Goal: Task Accomplishment & Management: Manage account settings

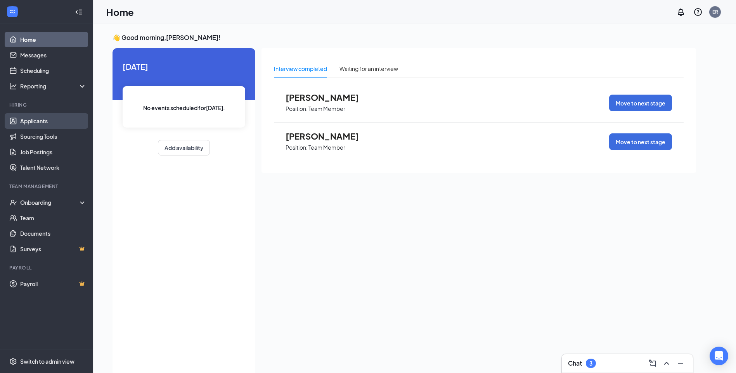
click at [43, 125] on link "Applicants" at bounding box center [53, 121] width 66 height 16
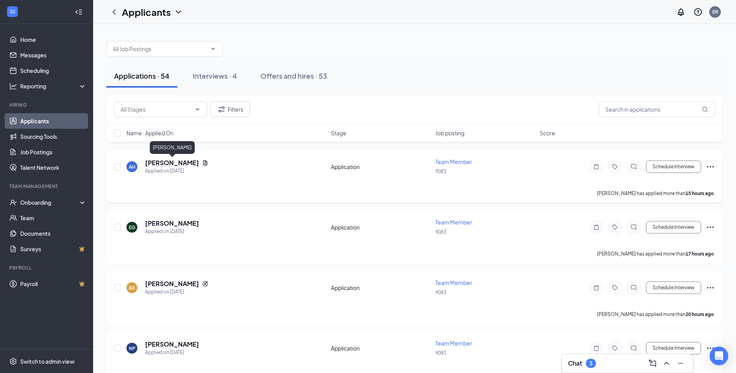
click at [169, 163] on h5 "Alahnna Henderson" at bounding box center [172, 163] width 54 height 9
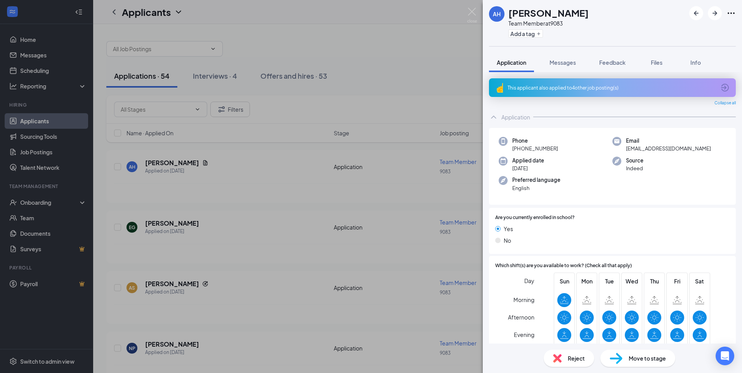
click at [573, 357] on span "Reject" at bounding box center [575, 358] width 17 height 9
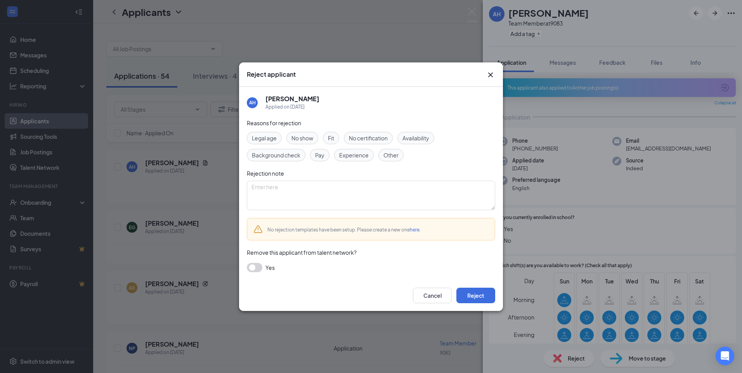
click at [419, 139] on span "Availability" at bounding box center [415, 138] width 27 height 9
click at [473, 298] on button "Reject" at bounding box center [475, 296] width 39 height 16
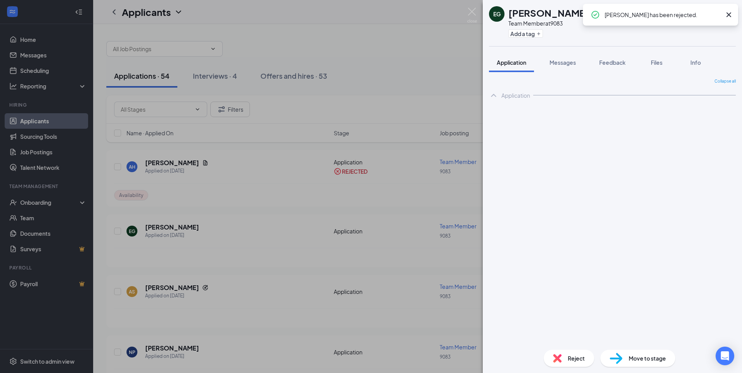
click at [153, 230] on div "EG Elijah Gamboa Team Member at 9083 Add a tag Application Messages Feedback Fi…" at bounding box center [371, 186] width 742 height 373
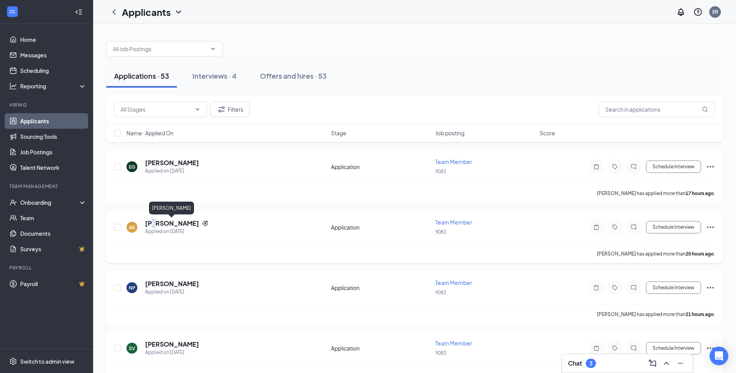
click at [157, 226] on h5 "Amanda Sencion" at bounding box center [172, 223] width 54 height 9
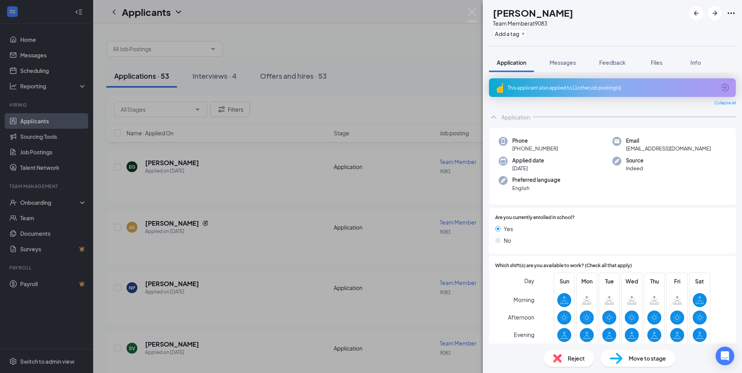
click at [164, 166] on div "AS Amanda Sencion Team Member at 9083 Add a tag Application Messages Feedback F…" at bounding box center [371, 186] width 742 height 373
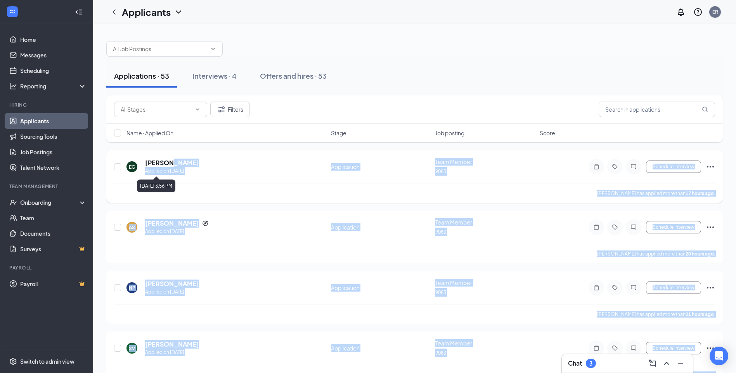
drag, startPoint x: 164, startPoint y: 166, endPoint x: 165, endPoint y: 176, distance: 10.2
click at [165, 176] on body "Home Messages Scheduling Reporting Hiring Applicants Sourcing Tools Job Posting…" at bounding box center [368, 186] width 736 height 373
drag, startPoint x: 165, startPoint y: 176, endPoint x: 157, endPoint y: 170, distance: 9.9
click at [157, 170] on div "Applied on [DATE]" at bounding box center [172, 171] width 54 height 8
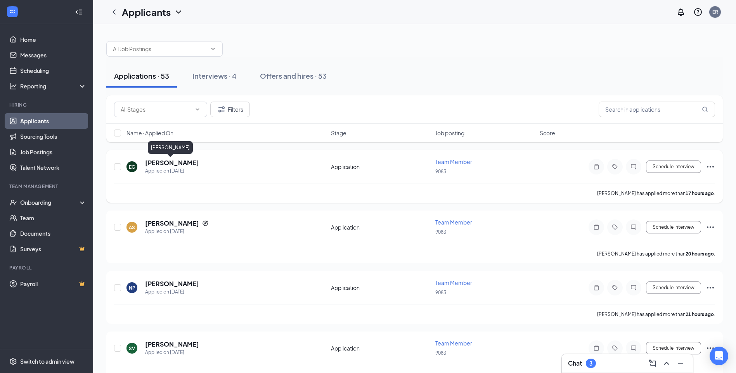
click at [156, 161] on h5 "[PERSON_NAME]" at bounding box center [172, 163] width 54 height 9
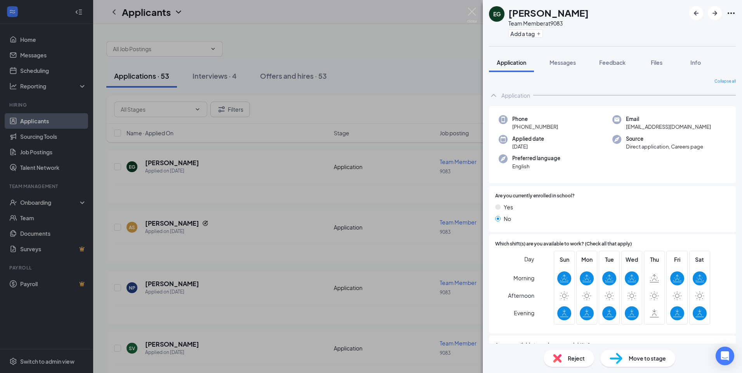
click at [643, 360] on span "Move to stage" at bounding box center [646, 358] width 37 height 9
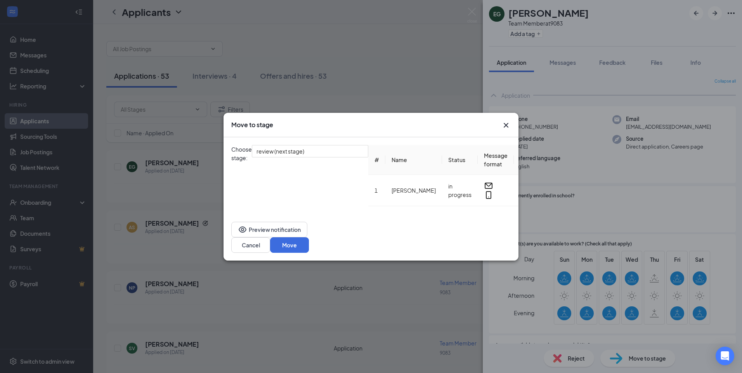
click at [507, 129] on icon "Cross" at bounding box center [505, 125] width 9 height 9
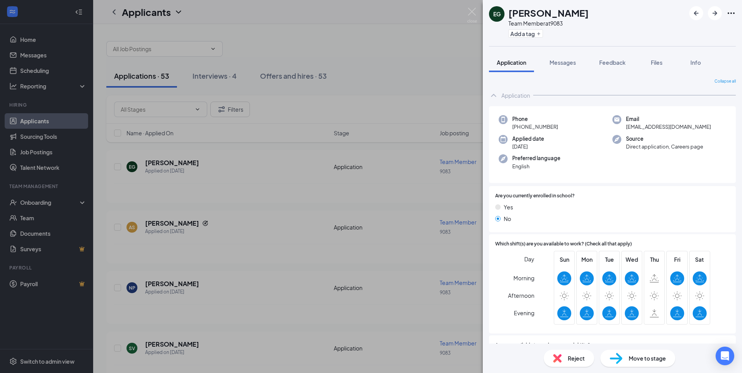
click at [152, 164] on div "EG Elijah Gamboa Team Member at 9083 Add a tag Application Messages Feedback Fi…" at bounding box center [371, 186] width 742 height 373
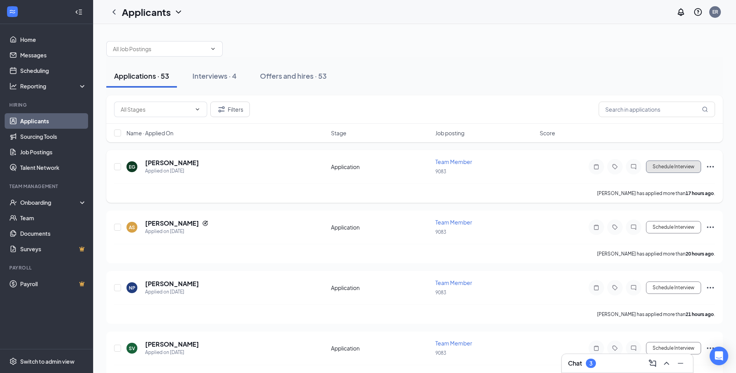
click at [670, 166] on button "Schedule Interview" at bounding box center [673, 167] width 55 height 12
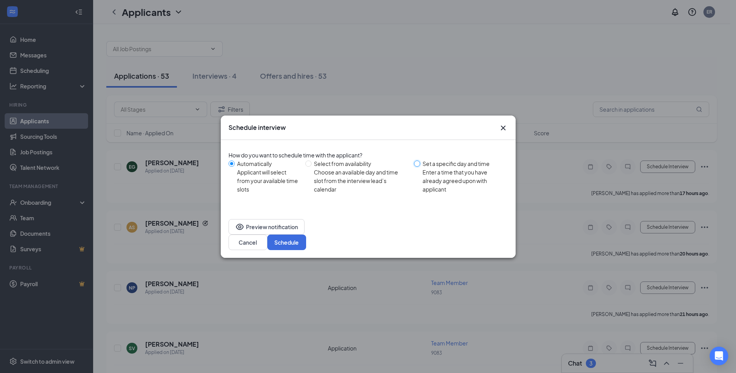
click at [417, 167] on input "Set a specific day and time Enter a time that you have already agreed upon with…" at bounding box center [417, 164] width 6 height 6
radio input "true"
radio input "false"
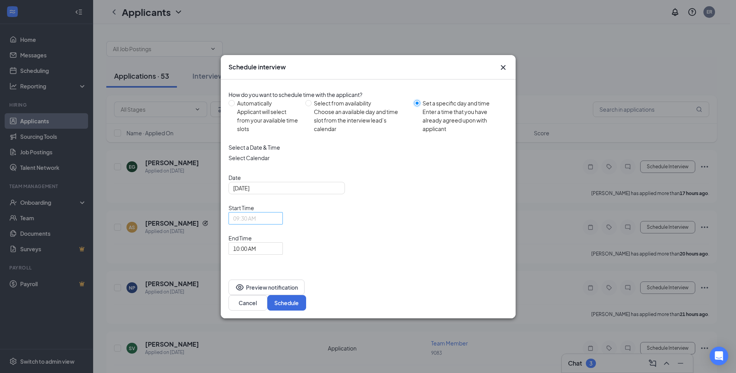
click at [278, 224] on span "09:30 AM" at bounding box center [255, 219] width 45 height 12
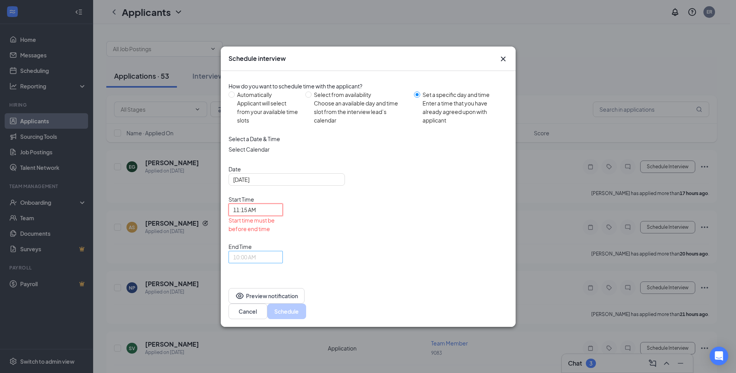
click at [278, 251] on span "10:00 AM" at bounding box center [255, 257] width 45 height 12
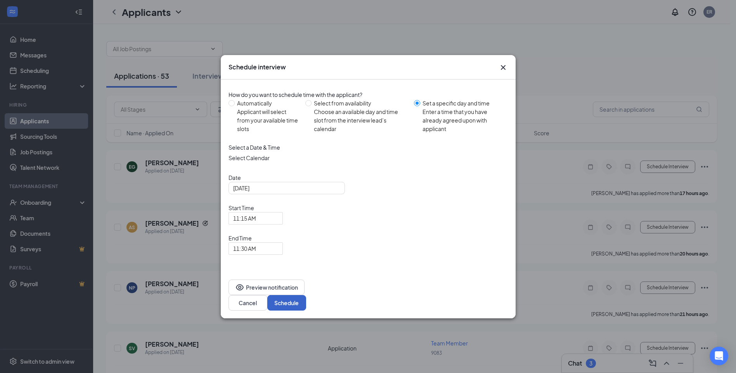
click at [306, 295] on button "Schedule" at bounding box center [286, 303] width 39 height 16
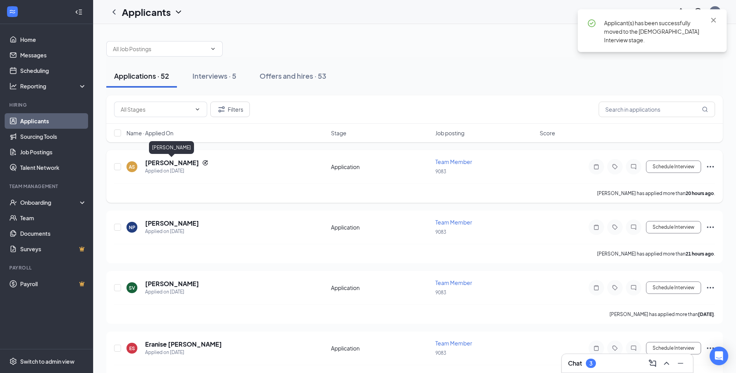
click at [153, 164] on h5 "Amanda Sencion" at bounding box center [172, 163] width 54 height 9
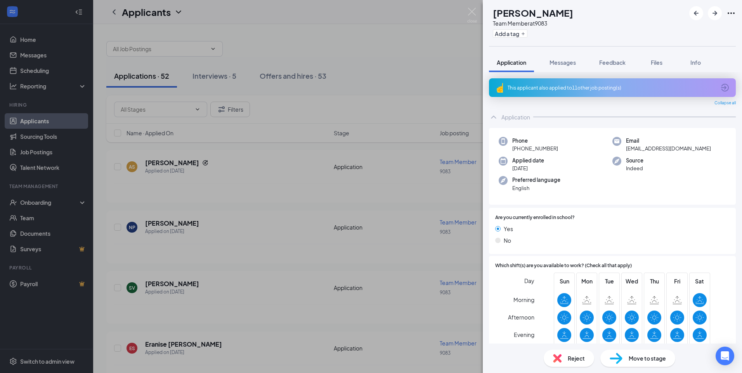
click at [573, 362] on span "Reject" at bounding box center [575, 358] width 17 height 9
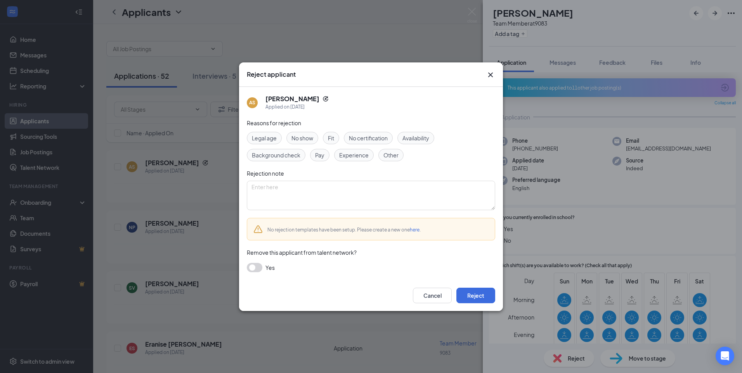
click at [417, 137] on span "Availability" at bounding box center [415, 138] width 27 height 9
click at [479, 293] on button "Reject" at bounding box center [475, 296] width 39 height 16
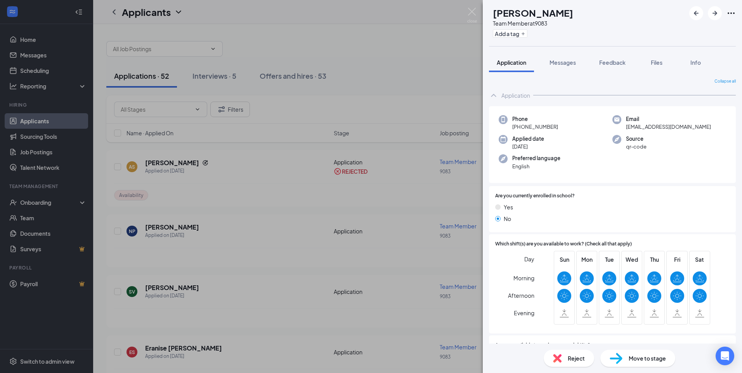
click at [161, 229] on div "NP Nevaeh Poydras Team Member at 9083 Add a tag Application Messages Feedback F…" at bounding box center [371, 186] width 742 height 373
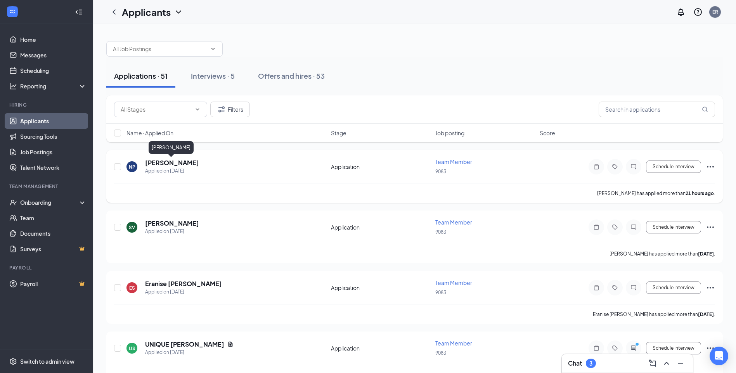
click at [155, 162] on h5 "[PERSON_NAME]" at bounding box center [172, 163] width 54 height 9
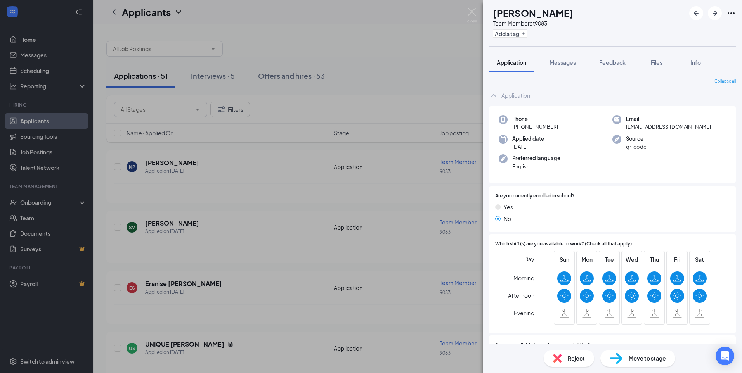
click at [258, 171] on div "NP Nevaeh Poydras Team Member at 9083 Add a tag Application Messages Feedback F…" at bounding box center [371, 186] width 742 height 373
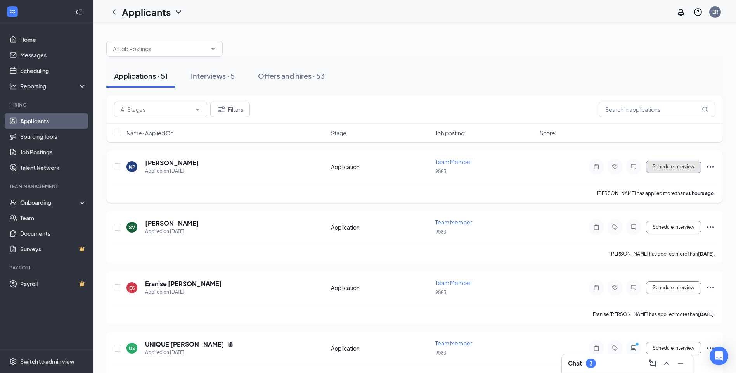
click at [666, 166] on button "Schedule Interview" at bounding box center [673, 167] width 55 height 12
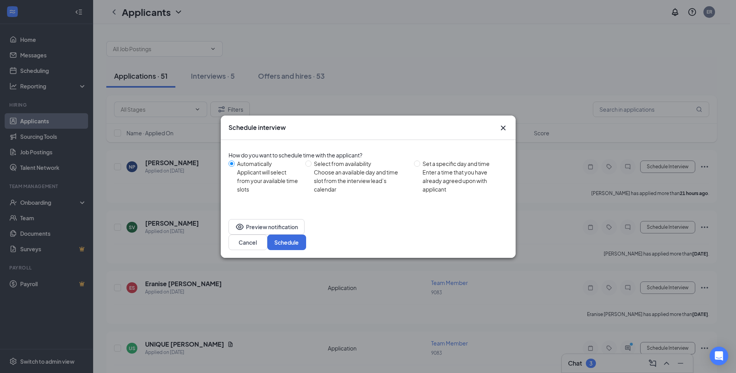
click at [422, 175] on span "Set a specific day and time Enter a time that you have already agreed upon with…" at bounding box center [462, 176] width 85 height 34
click at [420, 167] on input "Set a specific day and time Enter a time that you have already agreed upon with…" at bounding box center [417, 164] width 6 height 6
radio input "true"
radio input "false"
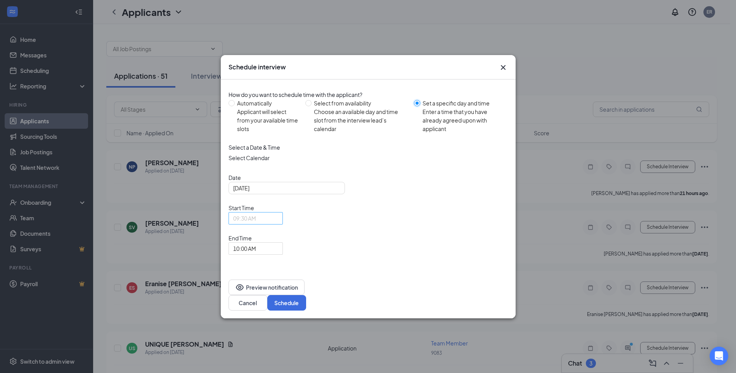
click at [278, 224] on span "09:30 AM" at bounding box center [255, 219] width 45 height 12
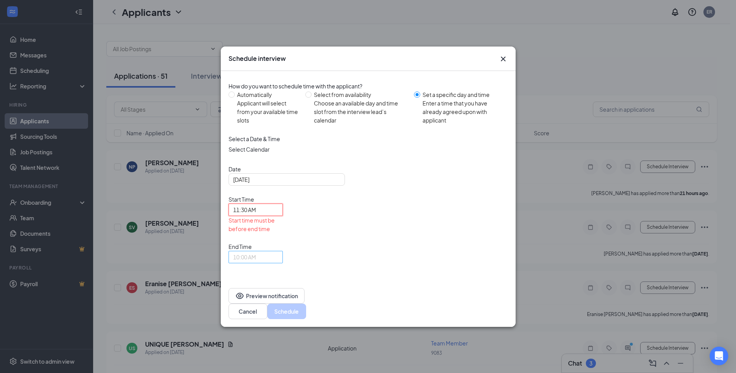
click at [278, 251] on span "10:00 AM" at bounding box center [255, 257] width 45 height 12
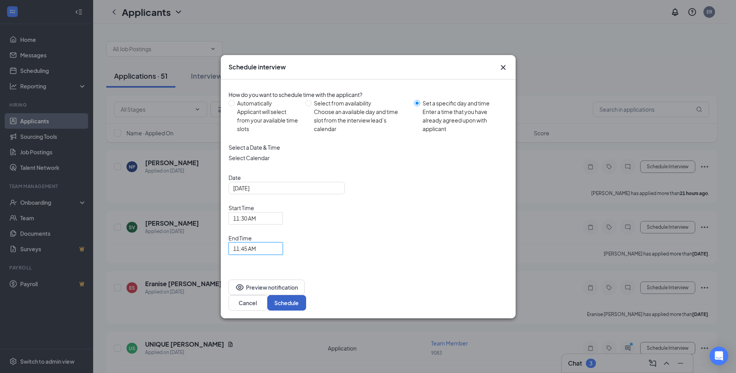
click at [306, 295] on button "Schedule" at bounding box center [286, 303] width 39 height 16
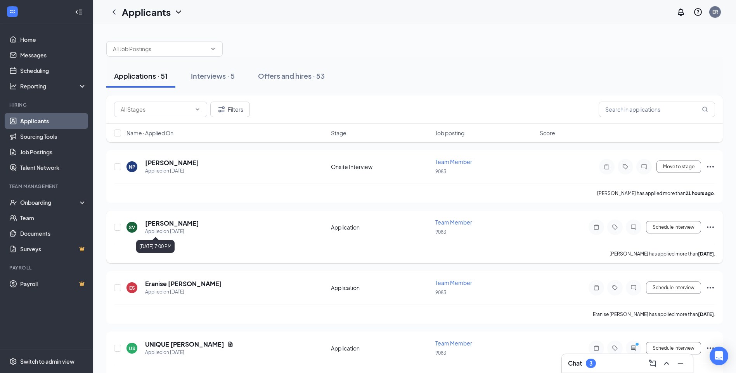
click at [166, 228] on div "Applied on [DATE]" at bounding box center [172, 232] width 54 height 8
click at [160, 224] on h5 "[PERSON_NAME]" at bounding box center [172, 223] width 54 height 9
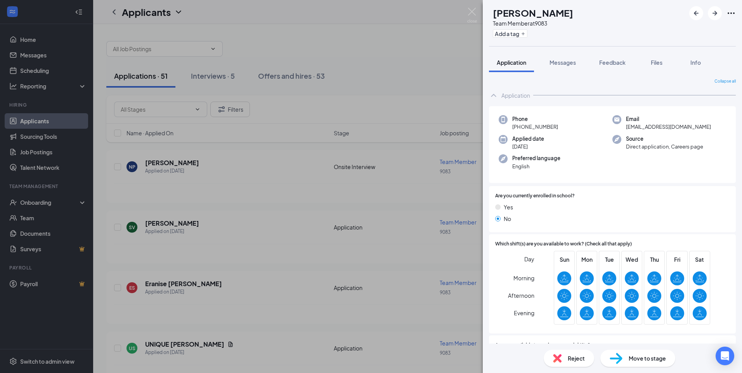
drag, startPoint x: 401, startPoint y: 78, endPoint x: 395, endPoint y: 80, distance: 5.8
click at [401, 78] on div "SV Sonia Valadez Team Member at 9083 Add a tag Application Messages Feedback Fi…" at bounding box center [371, 186] width 742 height 373
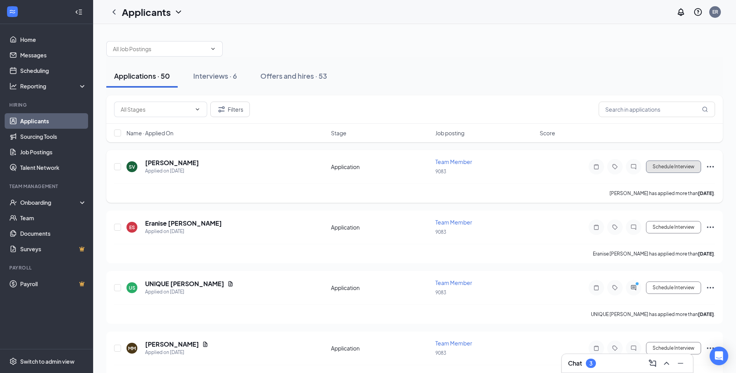
click at [675, 164] on button "Schedule Interview" at bounding box center [673, 167] width 55 height 12
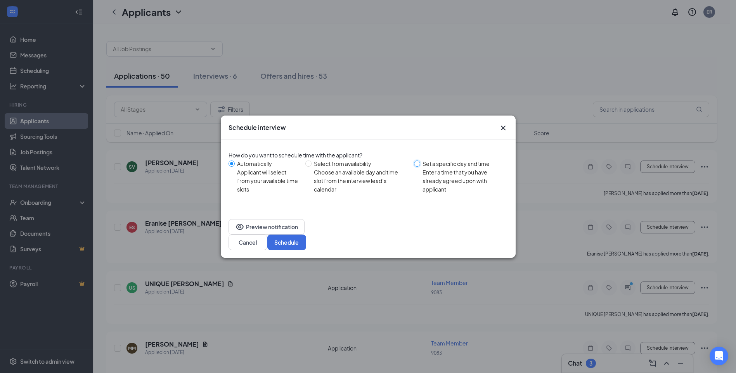
click at [418, 167] on input "Set a specific day and time Enter a time that you have already agreed upon with…" at bounding box center [417, 164] width 6 height 6
radio input "true"
radio input "false"
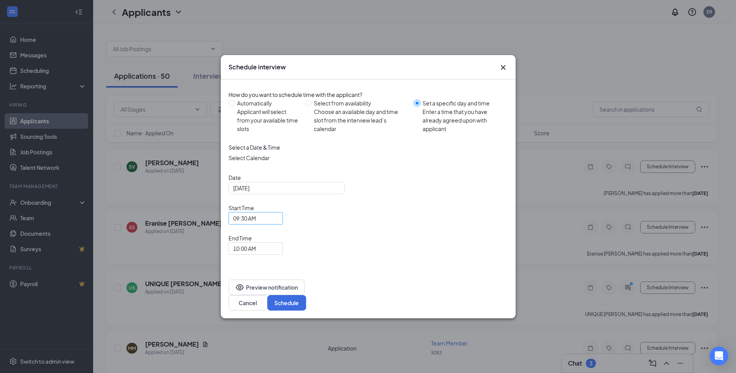
click at [278, 224] on span "09:30 AM" at bounding box center [255, 219] width 45 height 12
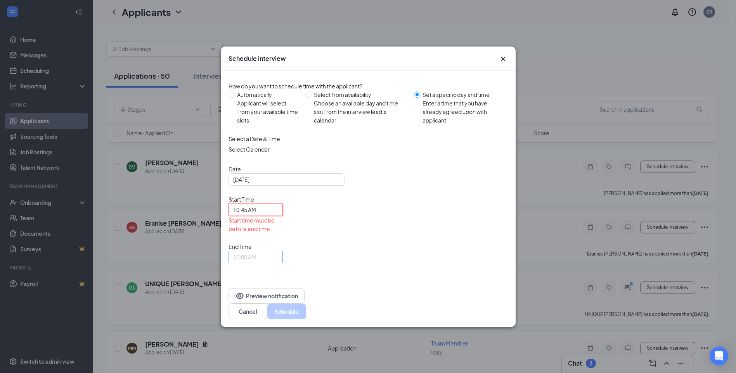
click at [278, 251] on span "10:00 AM" at bounding box center [255, 257] width 45 height 12
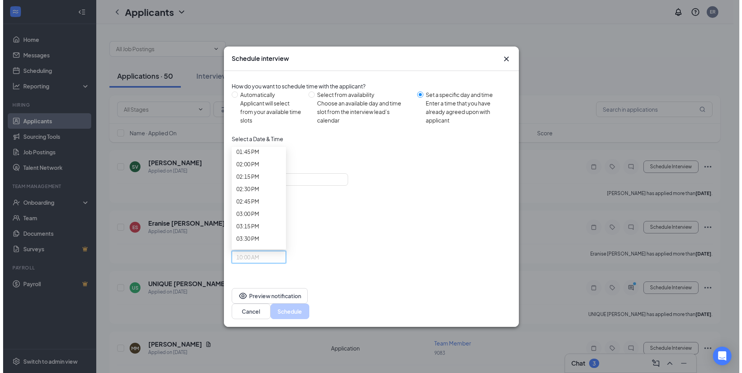
scroll to position [711, 0]
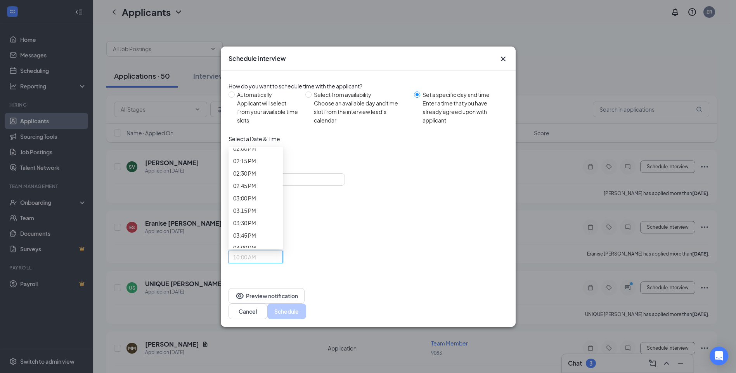
click at [256, 4] on span "11:00 AM" at bounding box center [244, -1] width 23 height 9
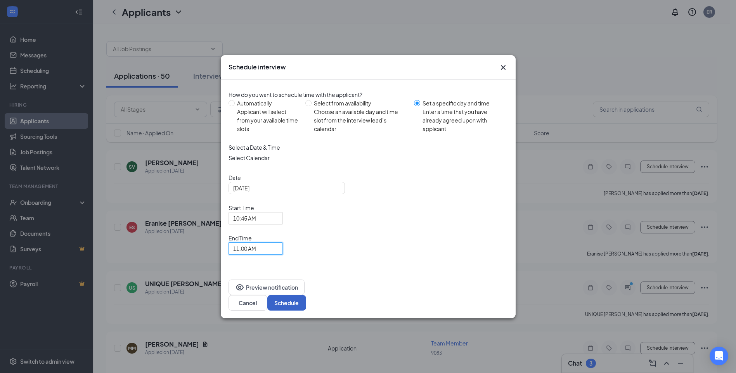
click at [306, 295] on button "Schedule" at bounding box center [286, 303] width 39 height 16
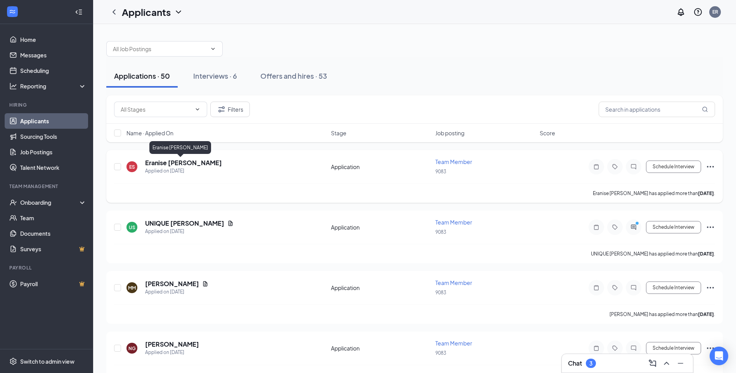
click at [170, 166] on h5 "Eranise Schroeder" at bounding box center [183, 163] width 77 height 9
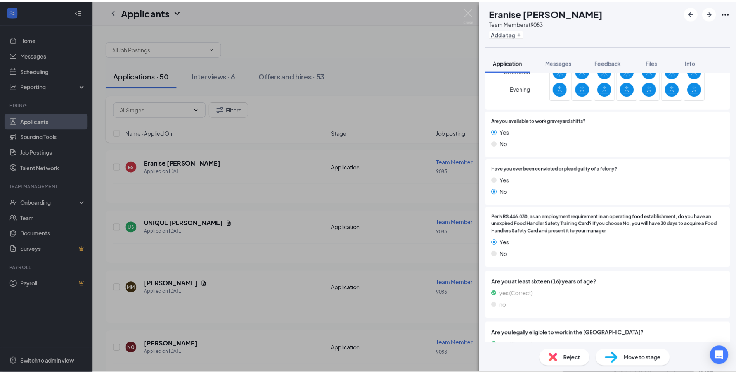
scroll to position [253, 0]
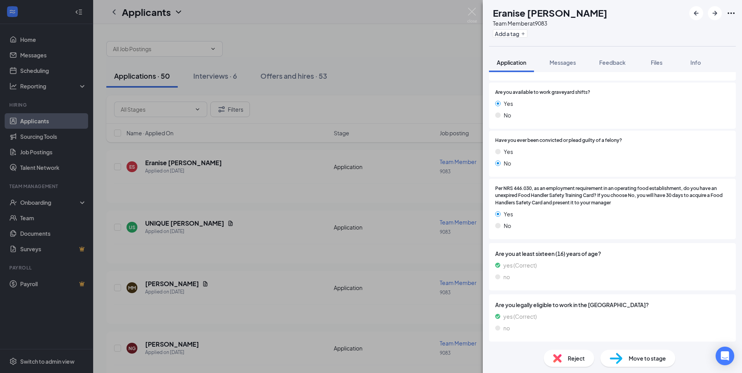
click at [154, 227] on div "ES Eranise Schroeder Team Member at 9083 Add a tag Application Messages Feedbac…" at bounding box center [371, 186] width 742 height 373
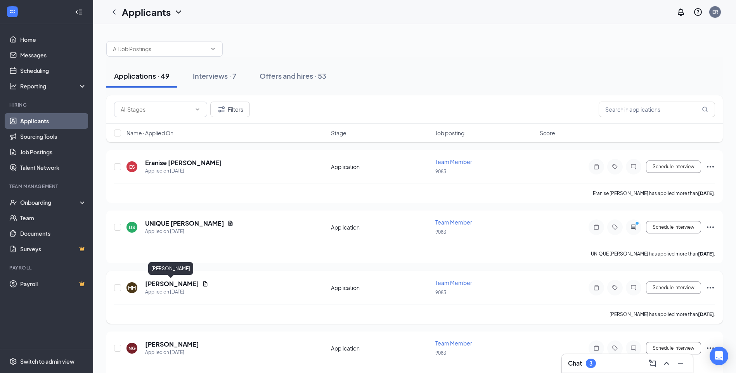
click at [154, 285] on h5 "Marco Medina" at bounding box center [172, 284] width 54 height 9
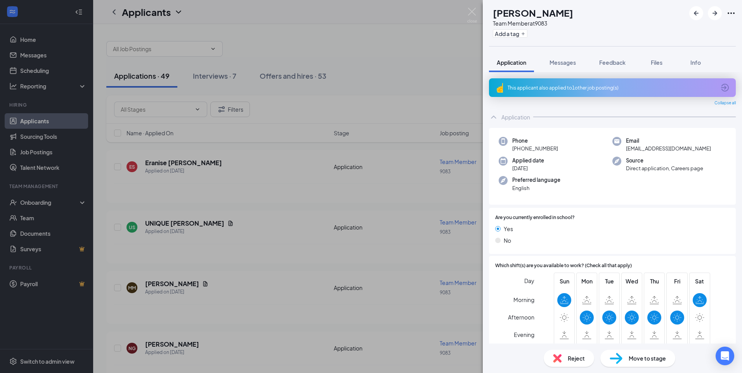
click at [573, 358] on span "Reject" at bounding box center [575, 358] width 17 height 9
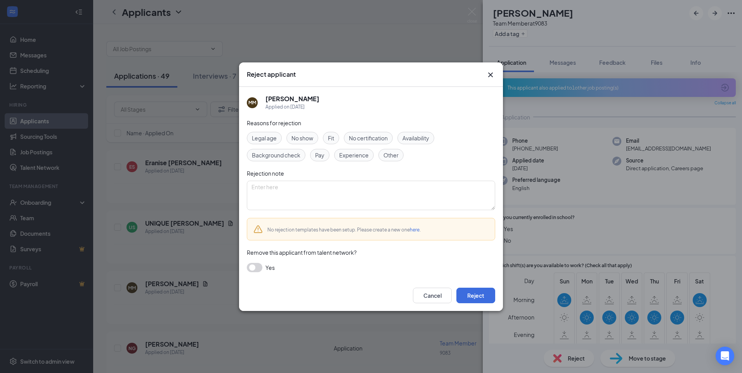
click at [412, 138] on span "Availability" at bounding box center [415, 138] width 27 height 9
click at [476, 297] on button "Reject" at bounding box center [475, 296] width 39 height 16
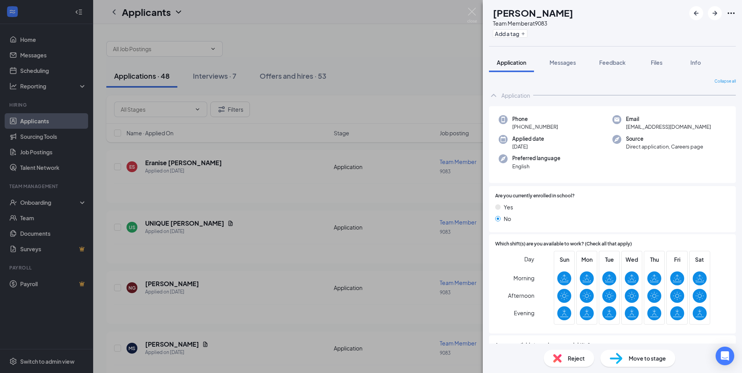
click at [181, 285] on div "NG Nadia Garcia Team Member at 9083 Add a tag Application Messages Feedback Fil…" at bounding box center [371, 186] width 742 height 373
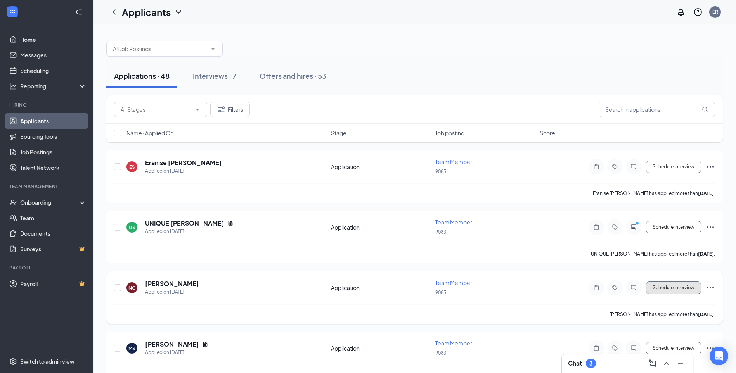
click at [660, 288] on button "Schedule Interview" at bounding box center [673, 288] width 55 height 12
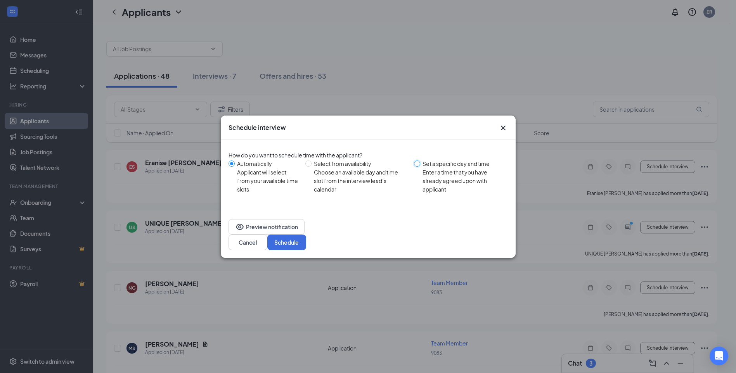
click at [420, 167] on input "Set a specific day and time Enter a time that you have already agreed upon with…" at bounding box center [417, 164] width 6 height 6
radio input "true"
radio input "false"
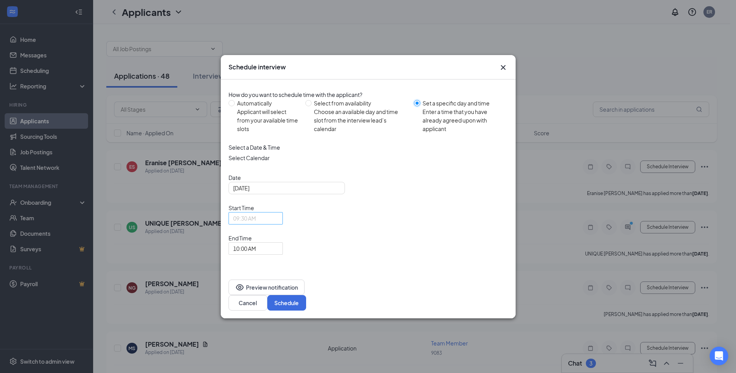
click at [278, 224] on span "09:30 AM" at bounding box center [255, 219] width 45 height 12
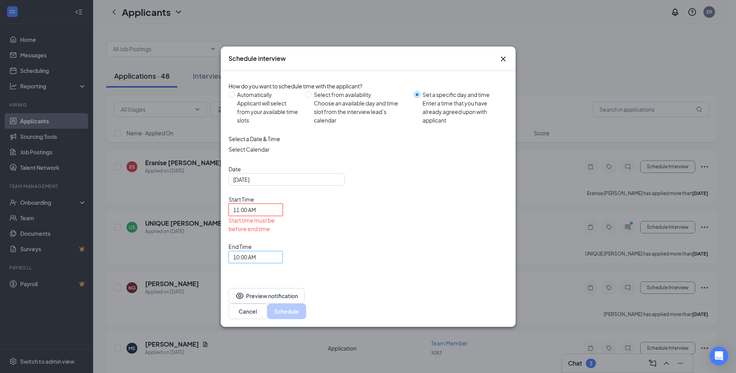
click at [278, 251] on span "10:00 AM" at bounding box center [255, 257] width 45 height 12
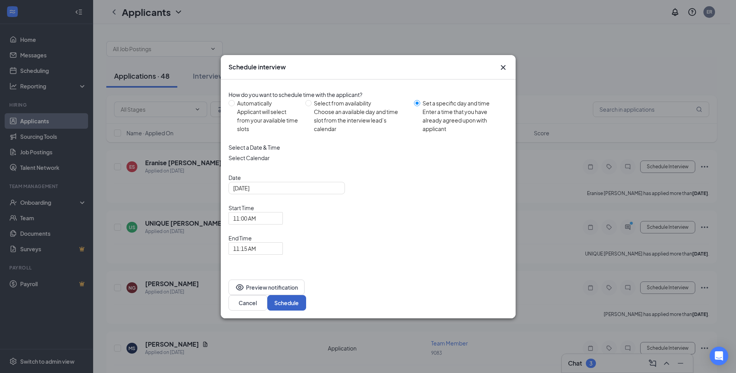
click at [306, 295] on button "Schedule" at bounding box center [286, 303] width 39 height 16
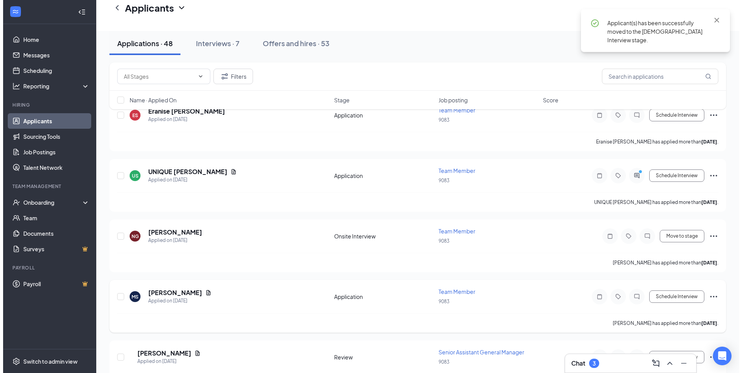
scroll to position [78, 0]
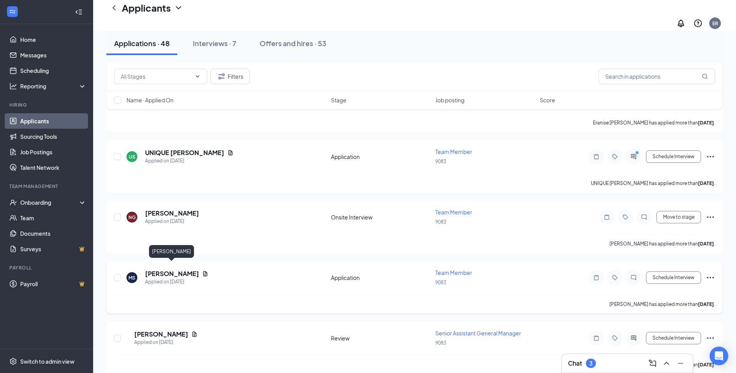
click at [161, 271] on h5 "Monica Salguero" at bounding box center [172, 274] width 54 height 9
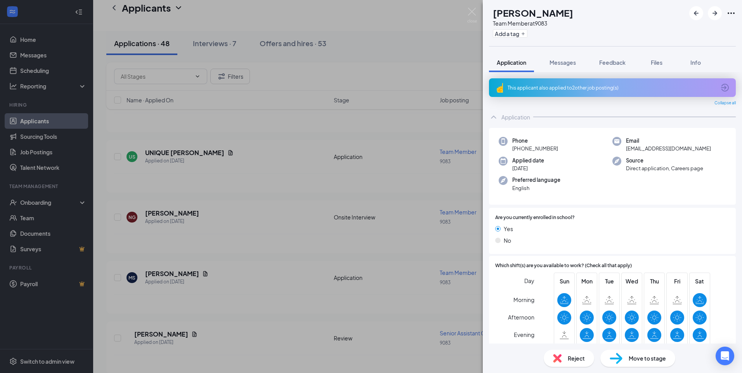
click at [571, 358] on span "Reject" at bounding box center [575, 358] width 17 height 9
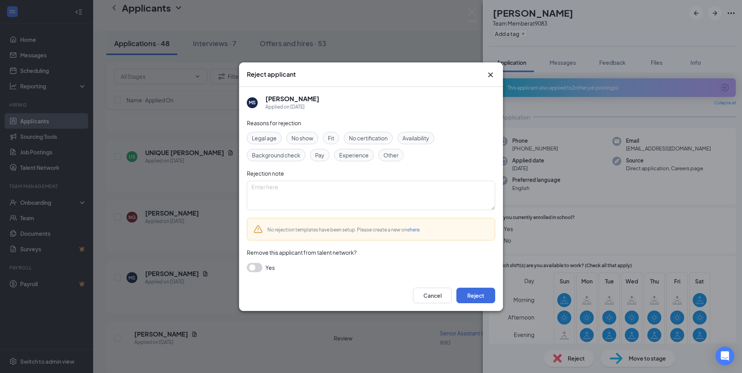
click at [408, 138] on span "Availability" at bounding box center [415, 138] width 27 height 9
click at [469, 295] on button "Reject" at bounding box center [475, 296] width 39 height 16
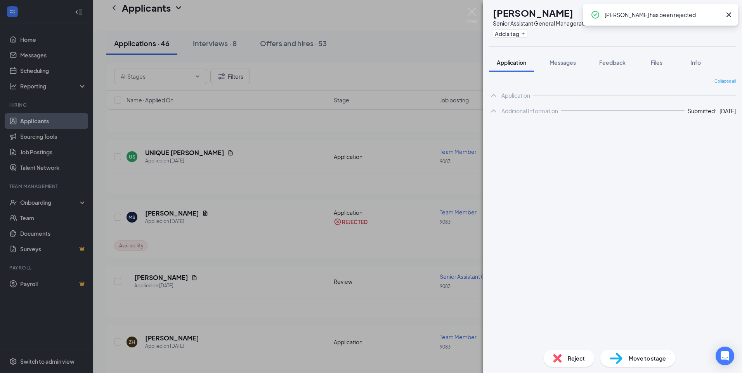
click at [182, 147] on div "FN Francisca Noa Senior Assistant General Manager at 9083 Add a tag Application…" at bounding box center [371, 186] width 742 height 373
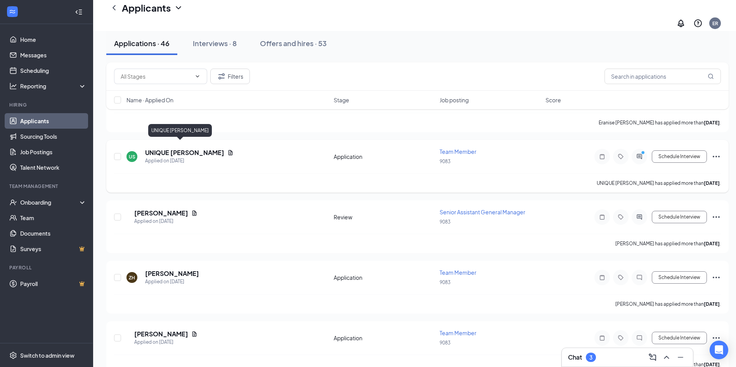
click at [150, 149] on h5 "UNIQUE SCOTT" at bounding box center [184, 153] width 79 height 9
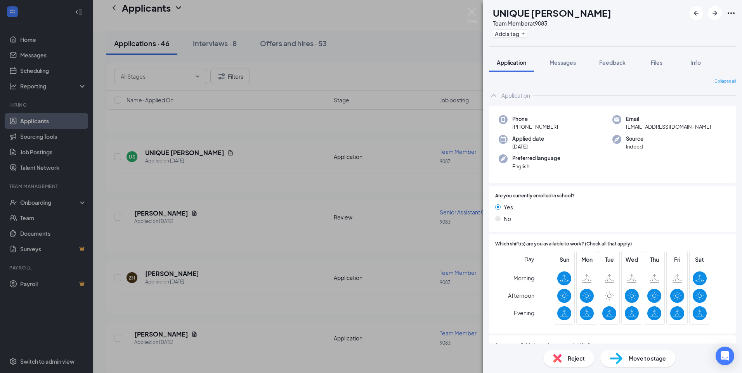
click at [567, 358] on span "Reject" at bounding box center [575, 358] width 17 height 9
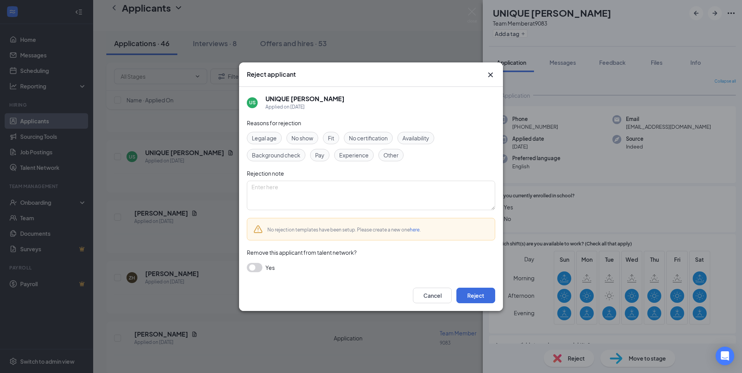
click at [419, 138] on span "Availability" at bounding box center [415, 138] width 27 height 9
click at [484, 294] on button "Reject" at bounding box center [475, 296] width 39 height 16
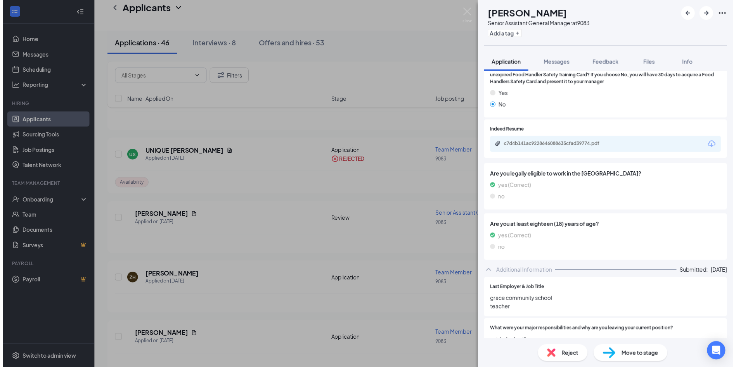
scroll to position [310, 0]
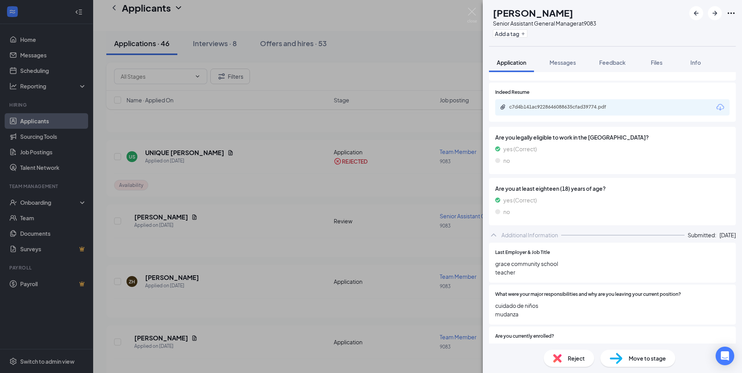
click at [167, 213] on div "FN Francisca Noa Senior Assistant General Manager at 9083 Add a tag Application…" at bounding box center [371, 186] width 742 height 373
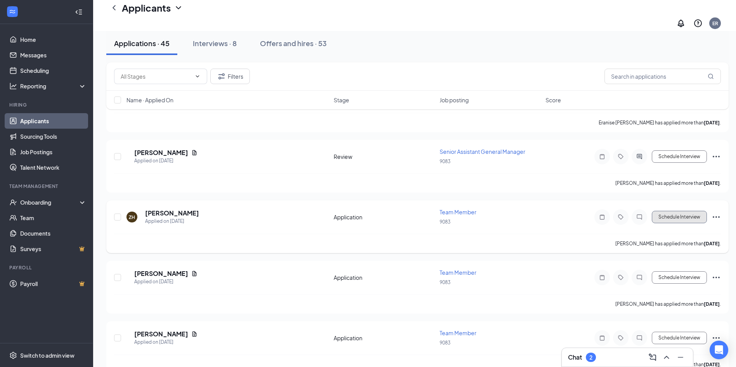
click at [688, 213] on button "Schedule Interview" at bounding box center [679, 217] width 55 height 12
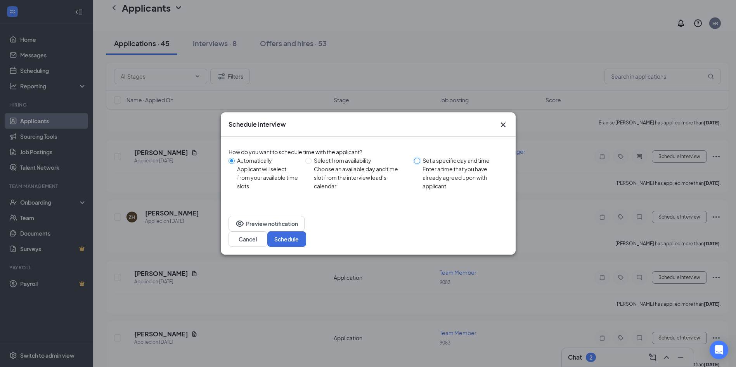
click at [417, 164] on input "Set a specific day and time Enter a time that you have already agreed upon with…" at bounding box center [417, 161] width 6 height 6
radio input "true"
radio input "false"
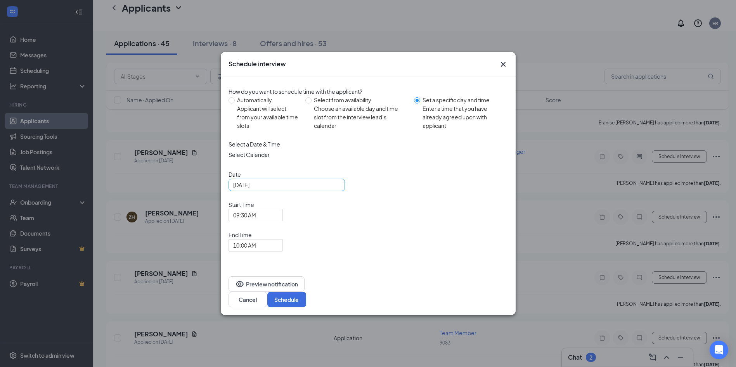
click at [336, 189] on div "Aug 26, 2025" at bounding box center [286, 185] width 107 height 9
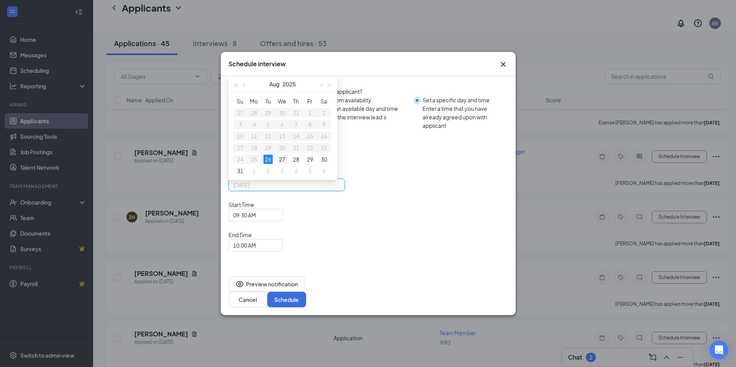
type input "Aug 27, 2025"
click at [279, 164] on div "27" at bounding box center [281, 159] width 9 height 9
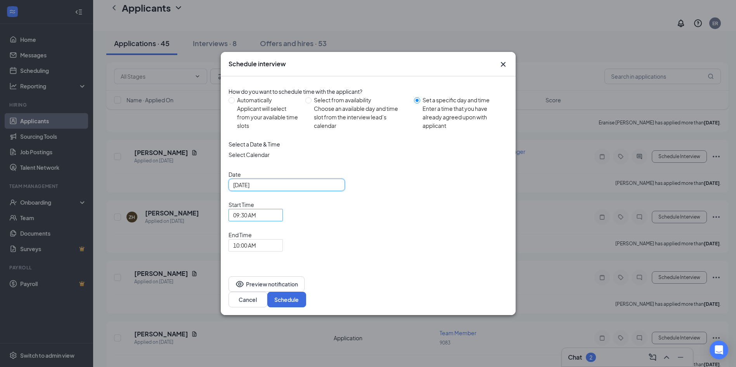
click at [278, 221] on span "09:30 AM" at bounding box center [255, 215] width 45 height 12
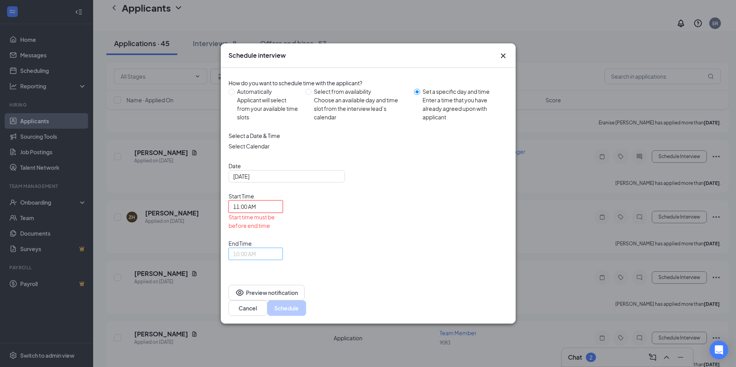
click at [278, 248] on span "10:00 AM" at bounding box center [255, 254] width 45 height 12
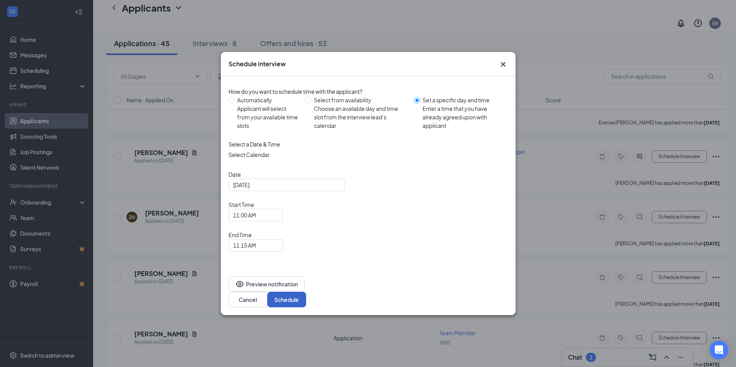
click at [306, 292] on button "Schedule" at bounding box center [286, 300] width 39 height 16
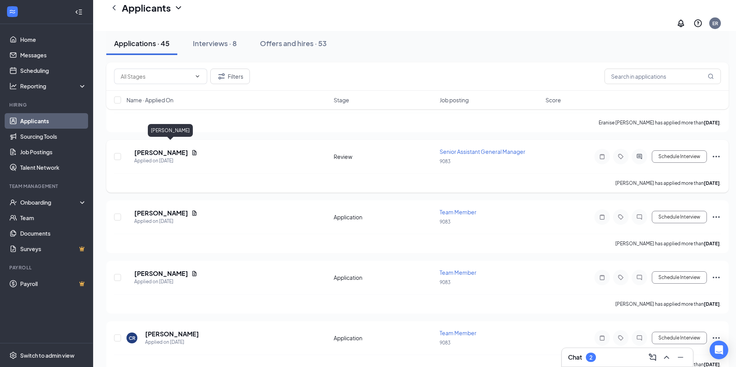
click at [156, 149] on h5 "[PERSON_NAME]" at bounding box center [161, 153] width 54 height 9
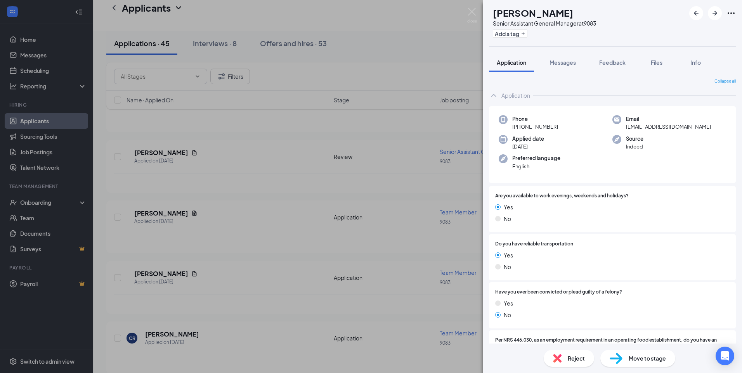
click at [211, 42] on div "FN Francisca Noa Senior Assistant General Manager at 9083 Add a tag Application…" at bounding box center [371, 186] width 742 height 373
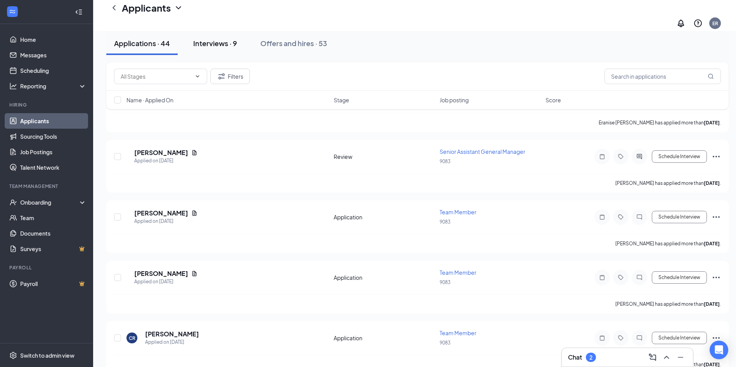
click at [208, 46] on div "Interviews · 9" at bounding box center [215, 43] width 44 height 10
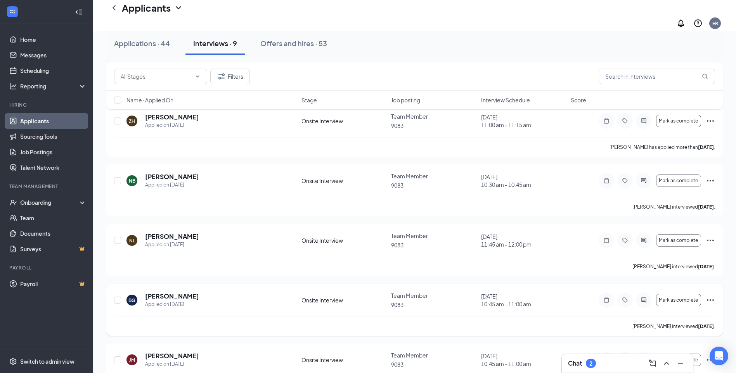
scroll to position [270, 0]
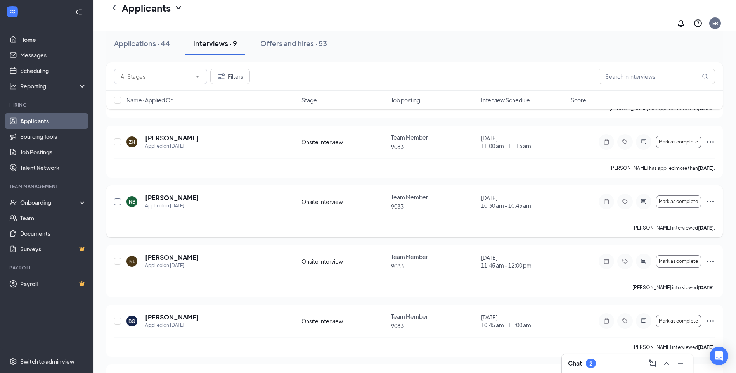
click at [114, 190] on div "NB Nathan Borst Applied on Aug 13 Onsite Interview Team Member 9083 August 19, …" at bounding box center [414, 211] width 616 height 52
click at [117, 198] on input "checkbox" at bounding box center [117, 201] width 7 height 7
checkbox input "true"
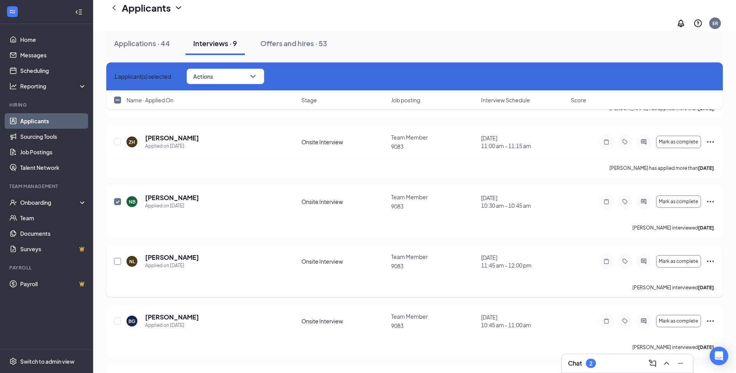
click at [118, 258] on input "checkbox" at bounding box center [117, 261] width 7 height 7
checkbox input "true"
click at [116, 318] on input "checkbox" at bounding box center [117, 321] width 7 height 7
checkbox input "true"
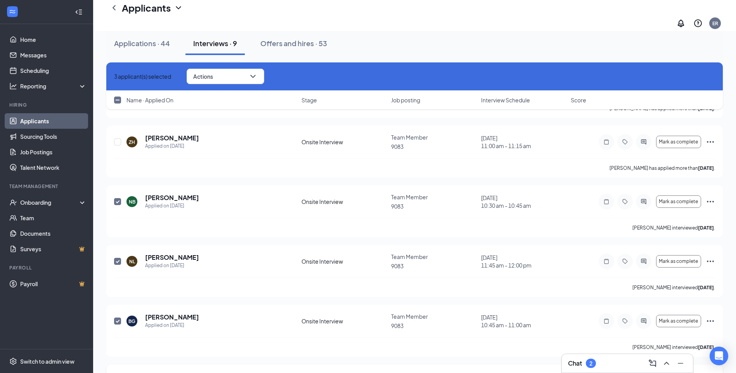
checkbox input "true"
click at [258, 78] on icon "ChevronDown" at bounding box center [252, 76] width 9 height 9
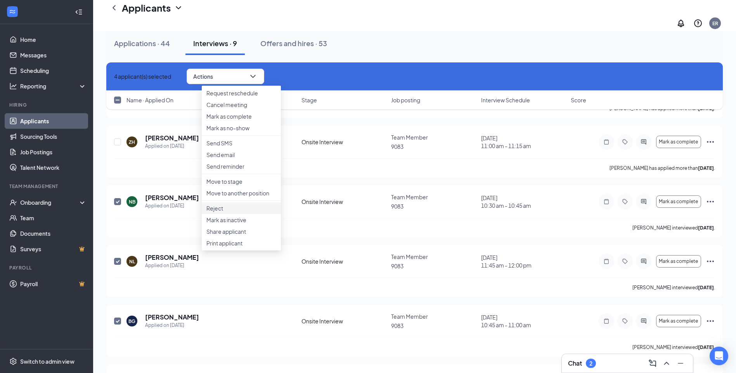
click at [219, 212] on p "Reject" at bounding box center [241, 208] width 70 height 8
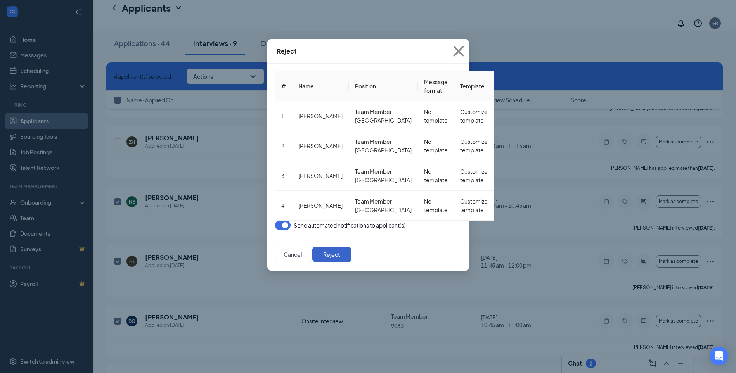
click at [351, 247] on button "Reject" at bounding box center [331, 255] width 39 height 16
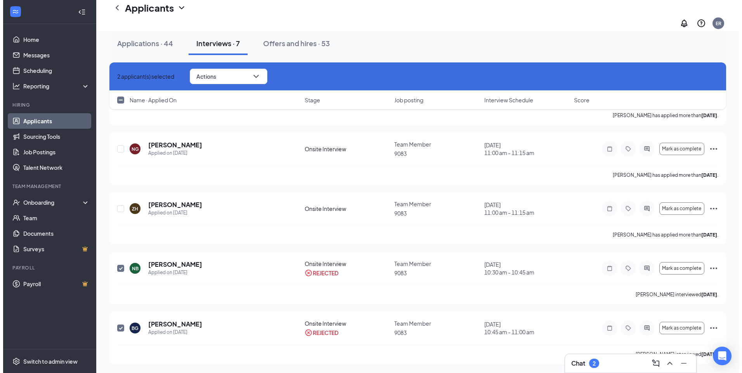
scroll to position [193, 0]
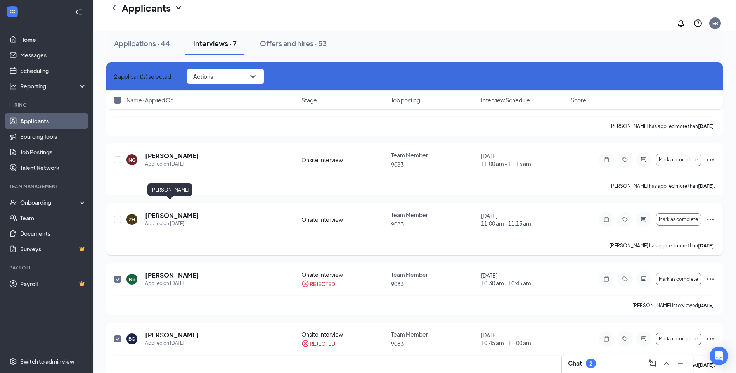
click at [161, 211] on h5 "zion hopkins" at bounding box center [172, 215] width 54 height 9
checkbox input "false"
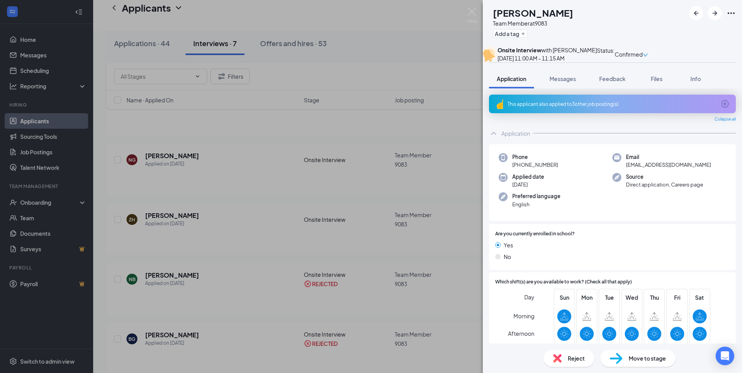
click at [576, 361] on span "Reject" at bounding box center [575, 358] width 17 height 9
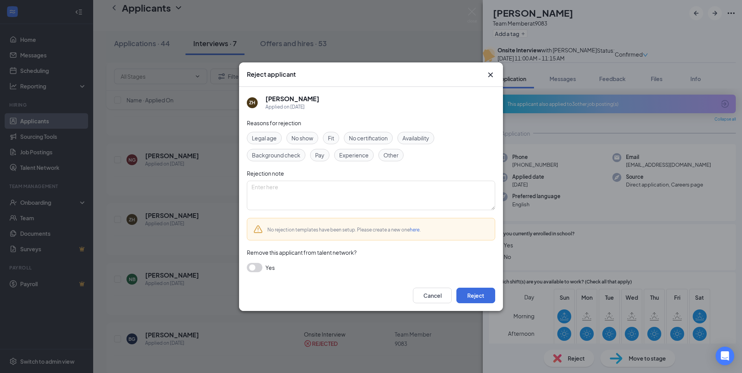
click at [414, 138] on span "Availability" at bounding box center [415, 138] width 27 height 9
click at [476, 297] on button "Reject" at bounding box center [475, 296] width 39 height 16
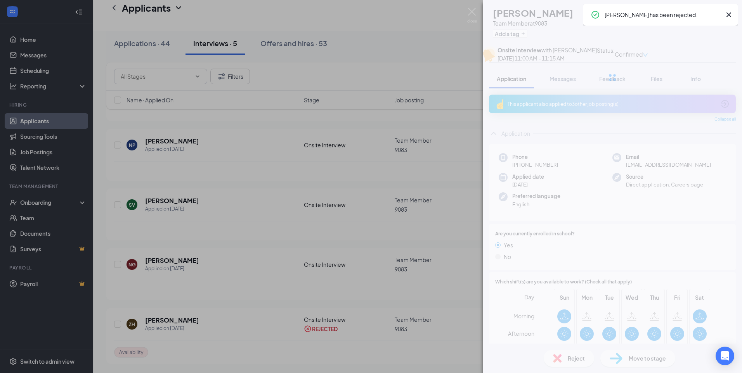
scroll to position [78, 0]
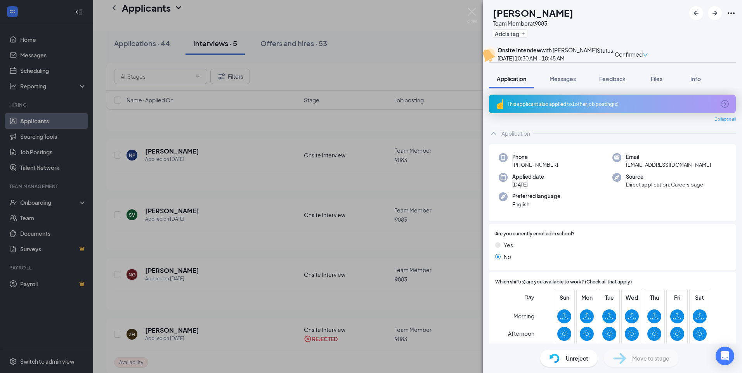
click at [163, 201] on div "NB Nathan Borst Team Member at 9083 Add a tag Onsite Interview with Elsa Rodrig…" at bounding box center [371, 186] width 742 height 373
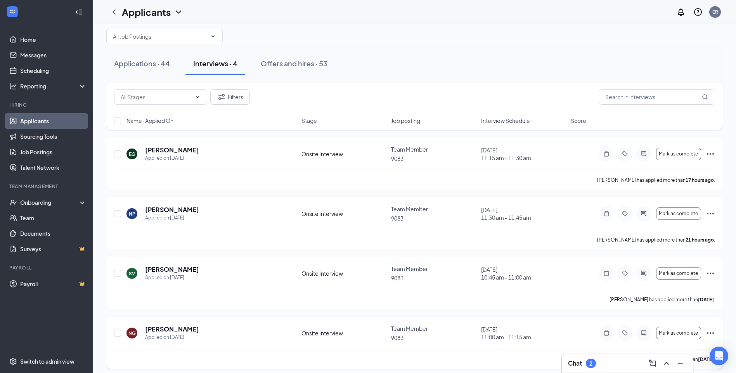
scroll to position [14, 0]
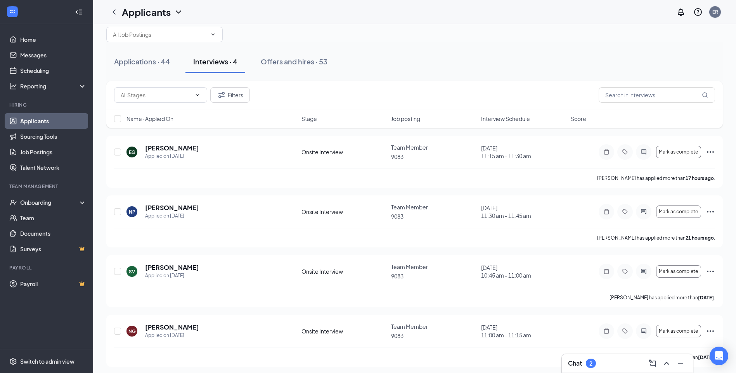
click at [37, 119] on link "Applicants" at bounding box center [53, 121] width 66 height 16
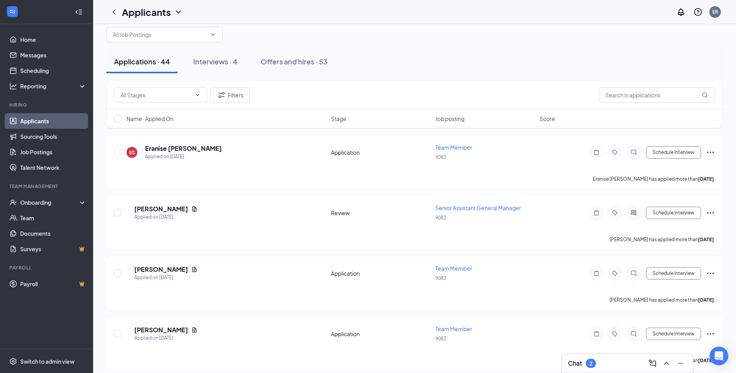
click at [37, 119] on link "Applicants" at bounding box center [53, 121] width 66 height 16
click at [40, 124] on link "Applicants" at bounding box center [53, 121] width 66 height 16
click at [40, 123] on link "Applicants" at bounding box center [53, 121] width 66 height 16
click at [133, 62] on div "Applications · 44" at bounding box center [142, 62] width 56 height 10
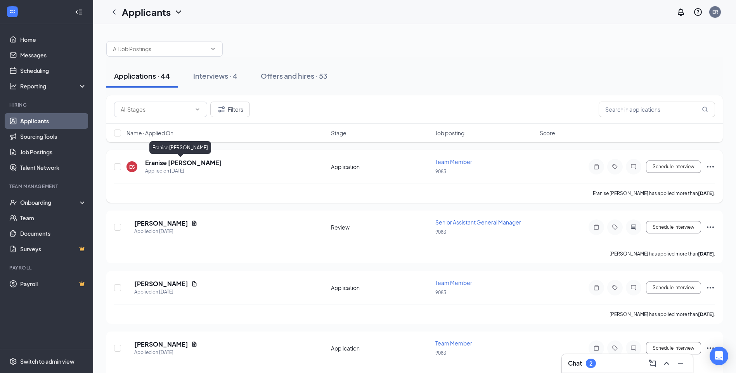
click at [187, 165] on h5 "Eranise Schroeder" at bounding box center [183, 163] width 77 height 9
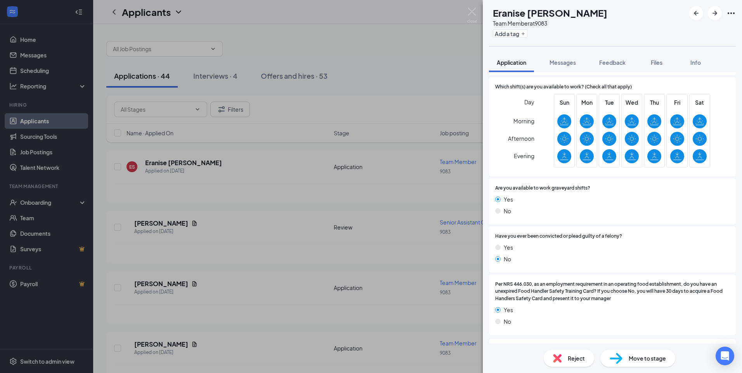
scroll to position [155, 0]
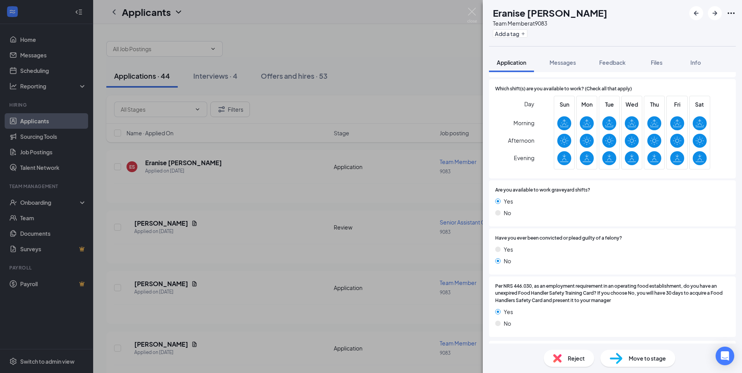
click at [258, 189] on div "ES Eranise Schroeder Team Member at 9083 Add a tag Application Messages Feedbac…" at bounding box center [371, 186] width 742 height 373
click at [578, 362] on span "Reject" at bounding box center [575, 358] width 17 height 9
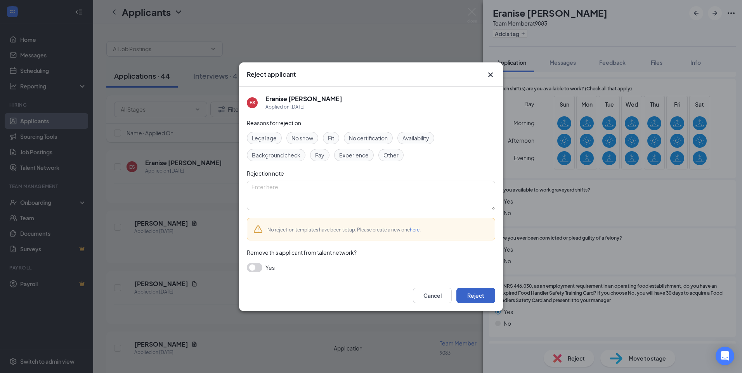
click at [479, 296] on button "Reject" at bounding box center [475, 296] width 39 height 16
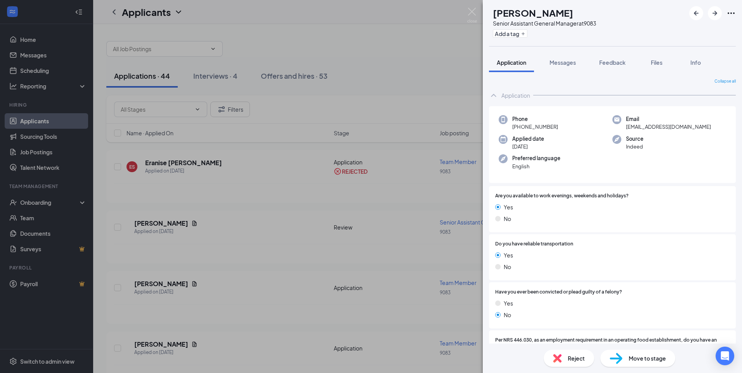
click at [158, 226] on div "FN Francisca Noa Senior Assistant General Manager at 9083 Add a tag Application…" at bounding box center [371, 186] width 742 height 373
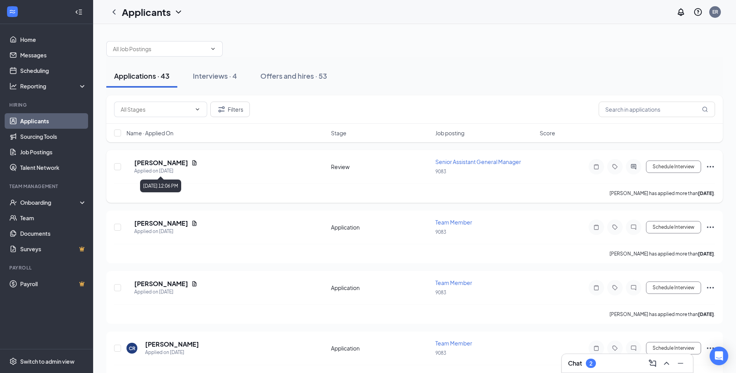
click at [162, 170] on div "Applied on [DATE]" at bounding box center [165, 171] width 63 height 8
click at [159, 164] on h5 "[PERSON_NAME]" at bounding box center [161, 163] width 54 height 9
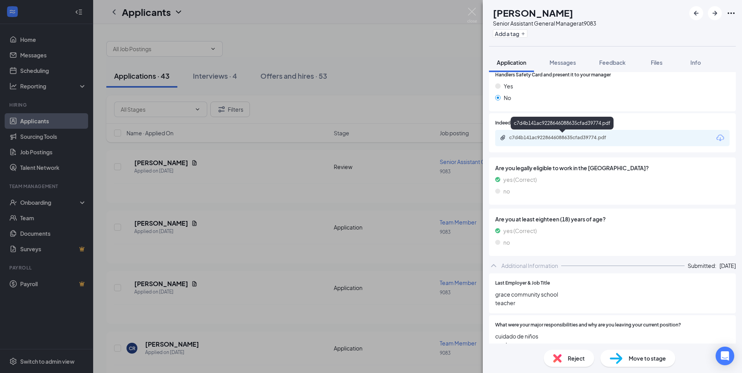
scroll to position [277, 0]
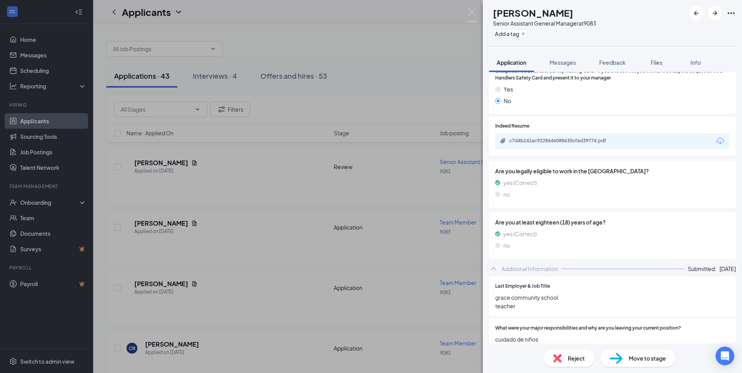
click at [715, 141] on icon "Download" at bounding box center [719, 141] width 9 height 9
click at [157, 225] on div "FN Francisca Noa Senior Assistant General Manager at 9083 Add a tag Application…" at bounding box center [371, 186] width 742 height 373
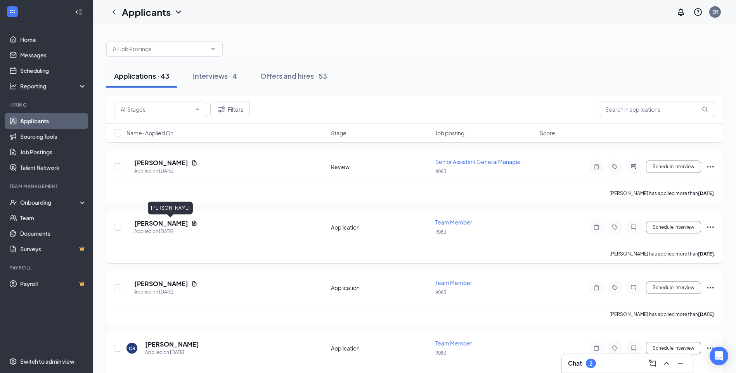
click at [151, 224] on h5 "[PERSON_NAME]" at bounding box center [161, 223] width 54 height 9
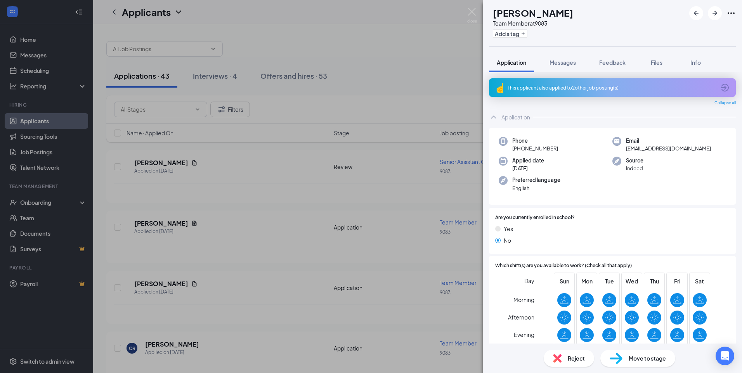
click at [176, 346] on div "MM Maleika Miller Team Member at 9083 Add a tag Application Messages Feedback F…" at bounding box center [371, 186] width 742 height 373
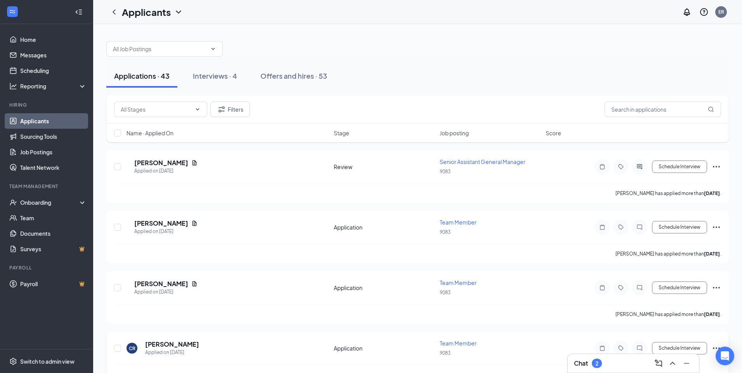
click at [174, 346] on h5 "[PERSON_NAME]" at bounding box center [172, 344] width 54 height 9
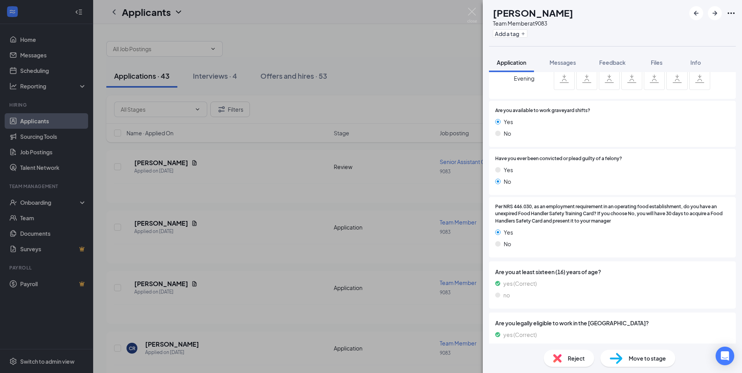
scroll to position [214, 0]
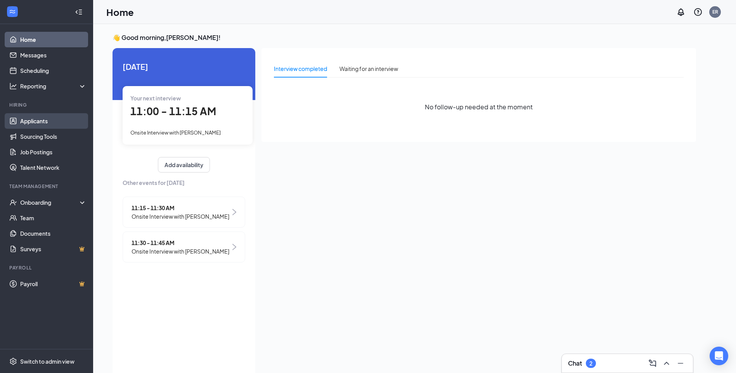
click at [37, 122] on link "Applicants" at bounding box center [53, 121] width 66 height 16
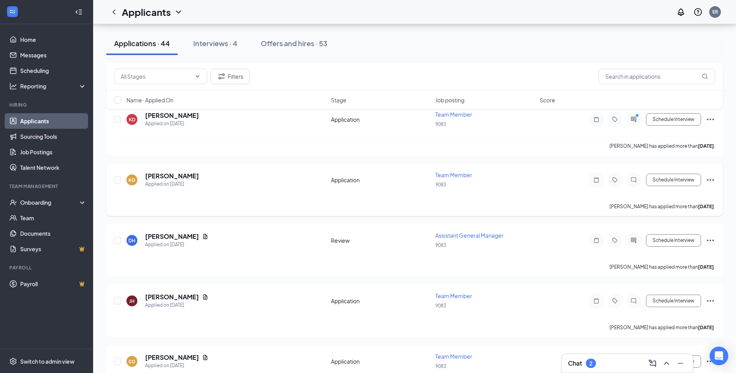
scroll to position [659, 0]
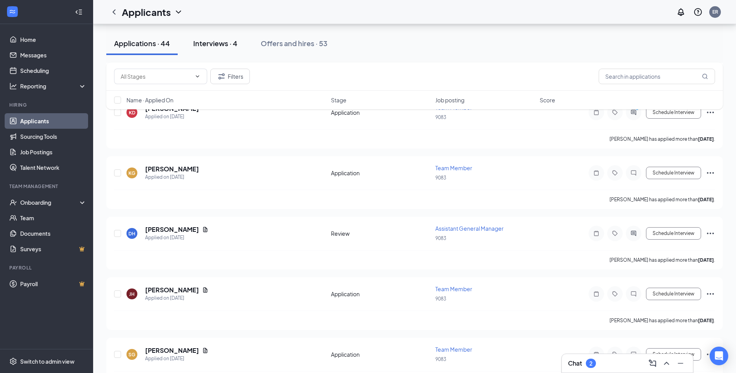
click at [218, 43] on div "Interviews · 4" at bounding box center [215, 43] width 44 height 10
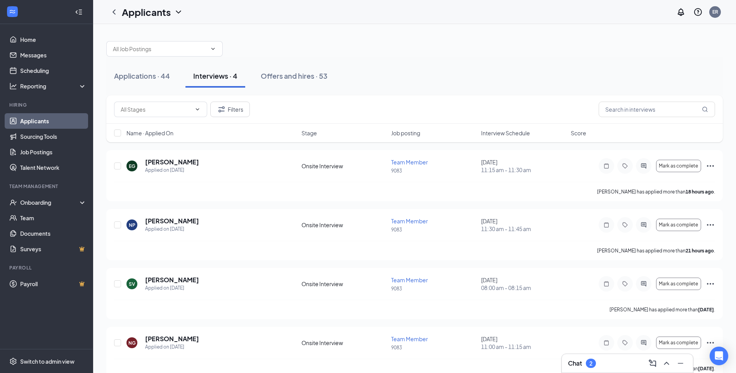
click at [209, 78] on div "Interviews · 4" at bounding box center [215, 76] width 44 height 10
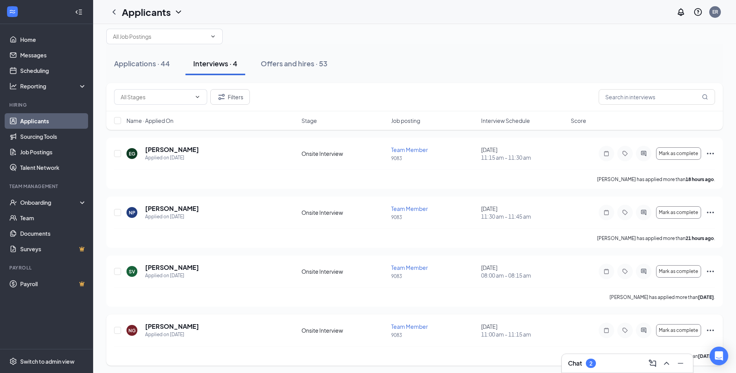
scroll to position [14, 0]
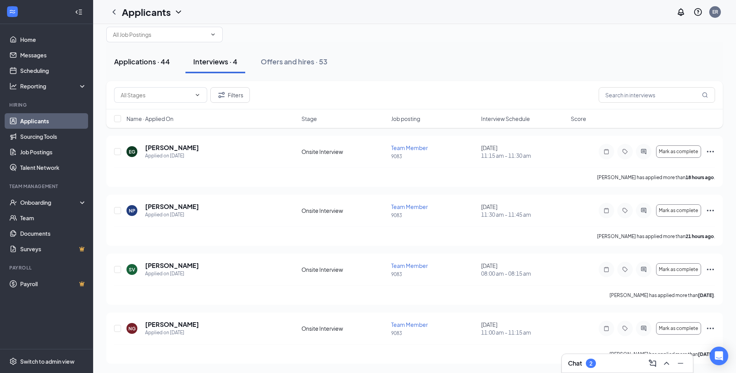
click at [122, 62] on div "Applications · 44" at bounding box center [142, 62] width 56 height 10
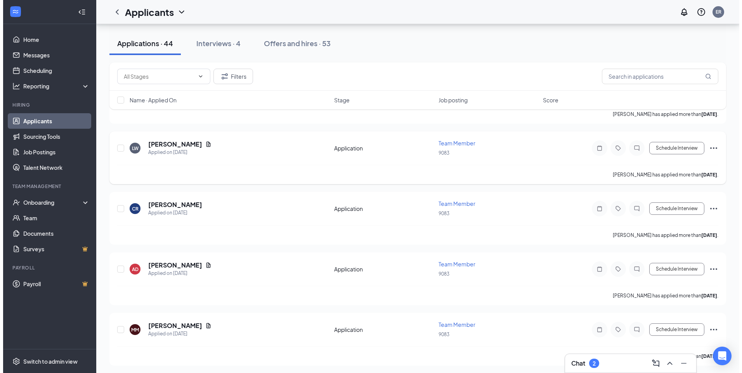
scroll to position [194, 0]
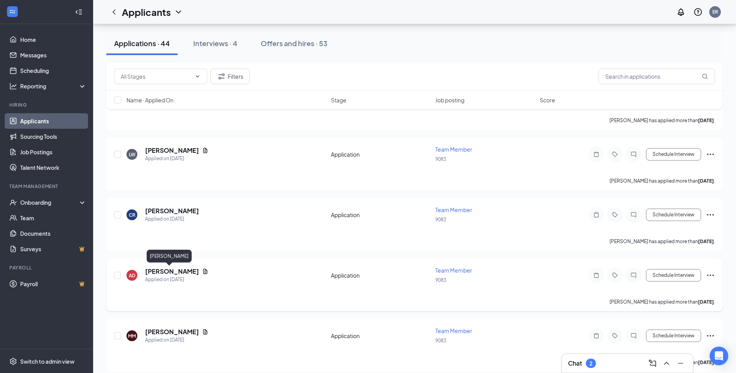
click at [158, 273] on h5 "[PERSON_NAME]" at bounding box center [172, 271] width 54 height 9
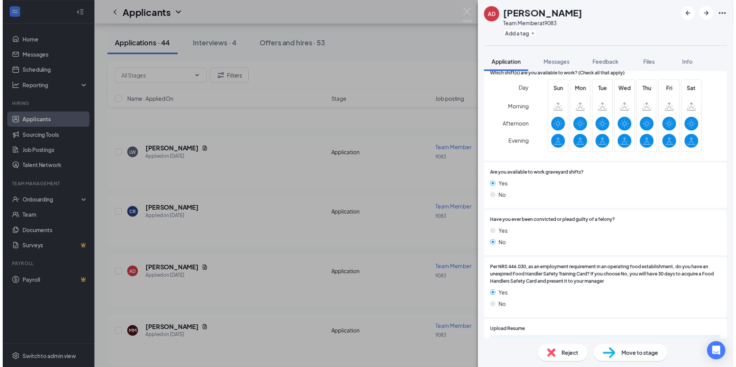
scroll to position [194, 0]
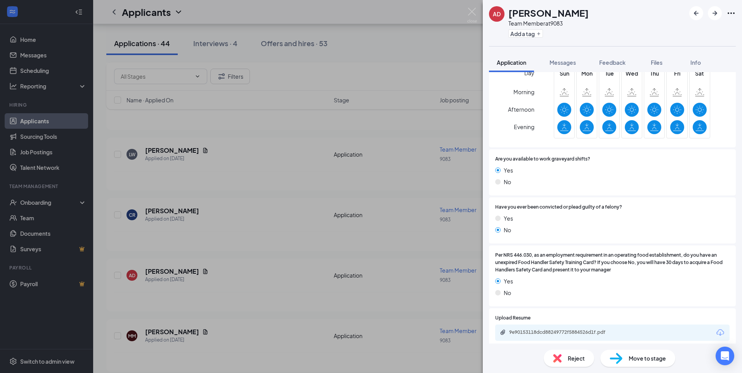
click at [266, 179] on div "AD [PERSON_NAME] Team Member at 9083 Add a tag Application Messages Feedback Fi…" at bounding box center [371, 186] width 742 height 373
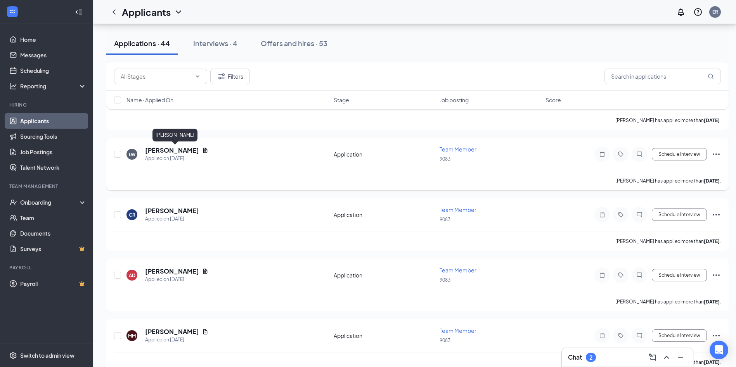
click at [153, 153] on h5 "[PERSON_NAME]" at bounding box center [172, 150] width 54 height 9
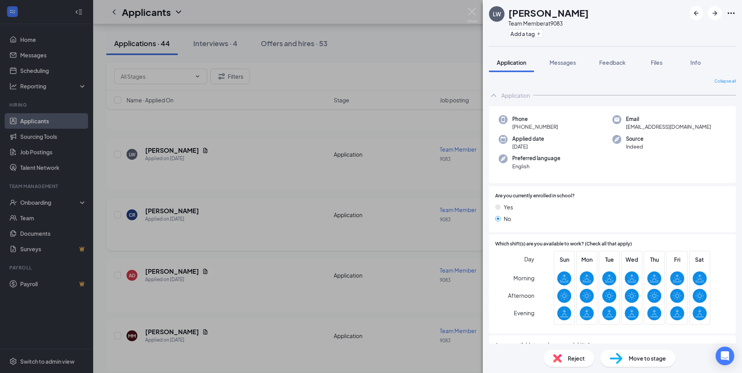
click at [153, 212] on div "LW [PERSON_NAME] Team Member at 9083 Add a tag Application Messages Feedback Fi…" at bounding box center [371, 186] width 742 height 373
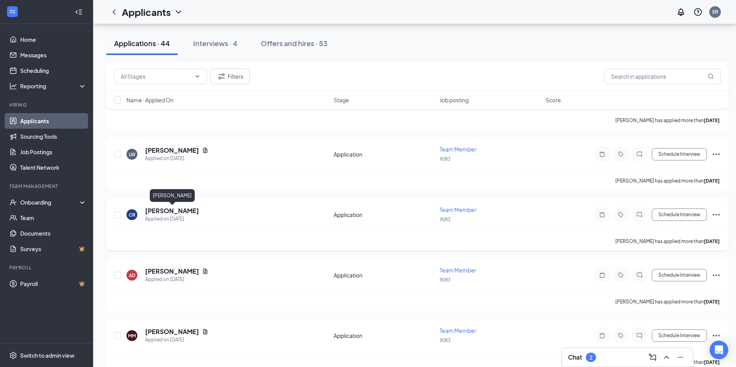
click at [151, 212] on h5 "[PERSON_NAME]" at bounding box center [172, 211] width 54 height 9
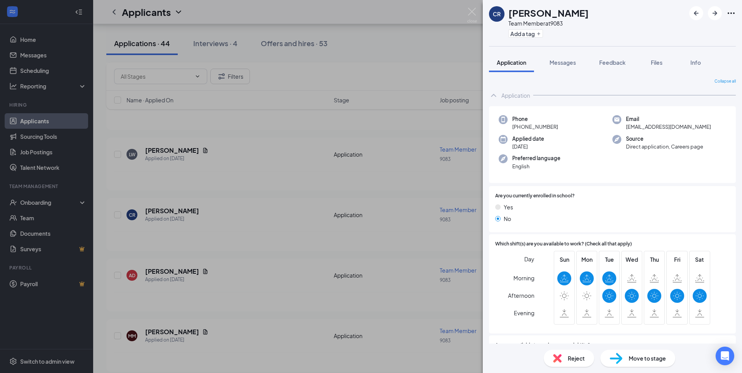
click at [410, 56] on div "CR [PERSON_NAME] Team Member at 9083 Add a tag Application Messages Feedback Fi…" at bounding box center [371, 186] width 742 height 373
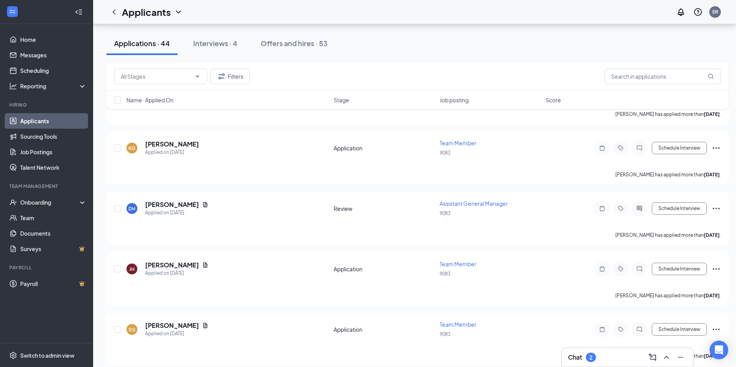
scroll to position [698, 0]
